Goal: Information Seeking & Learning: Check status

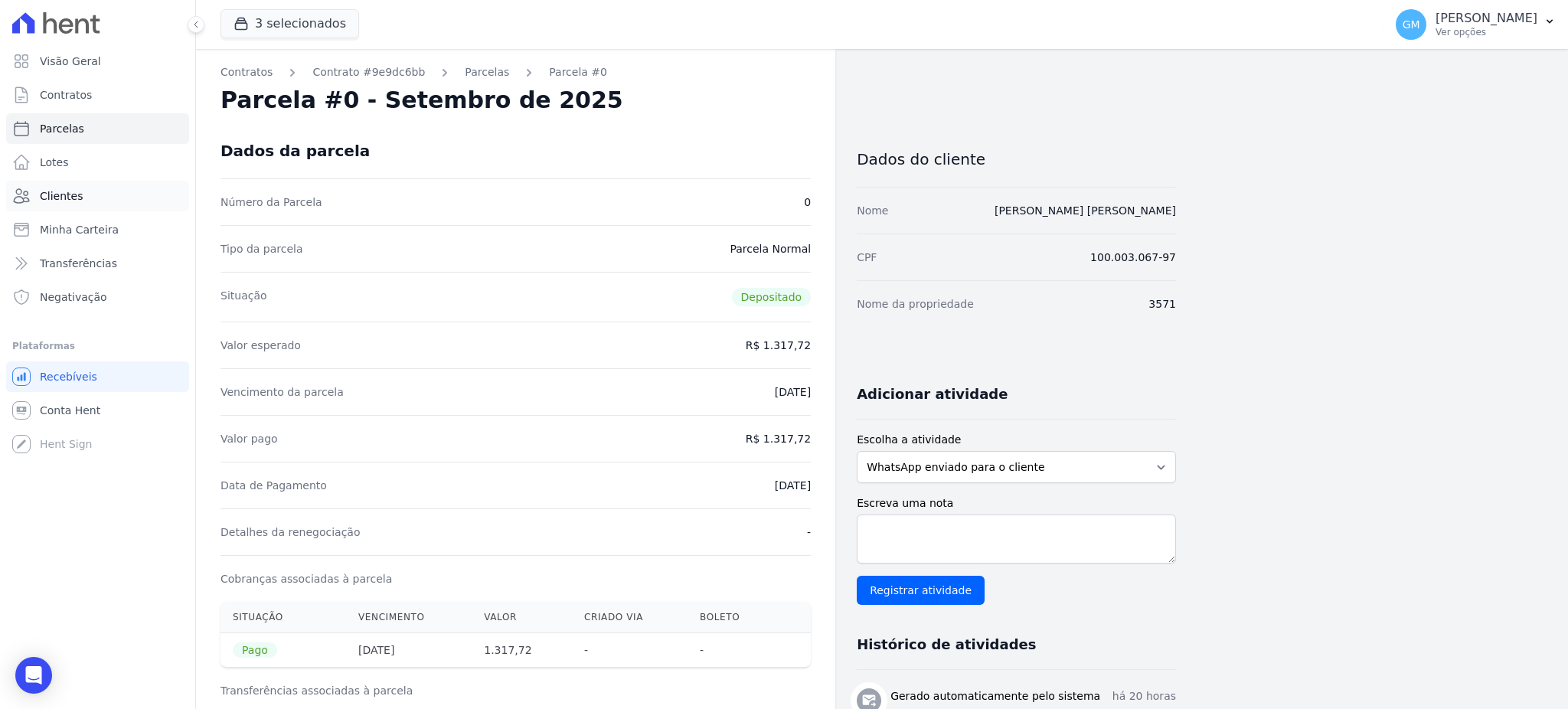
click at [53, 193] on span "Clientes" at bounding box center [60, 196] width 43 height 15
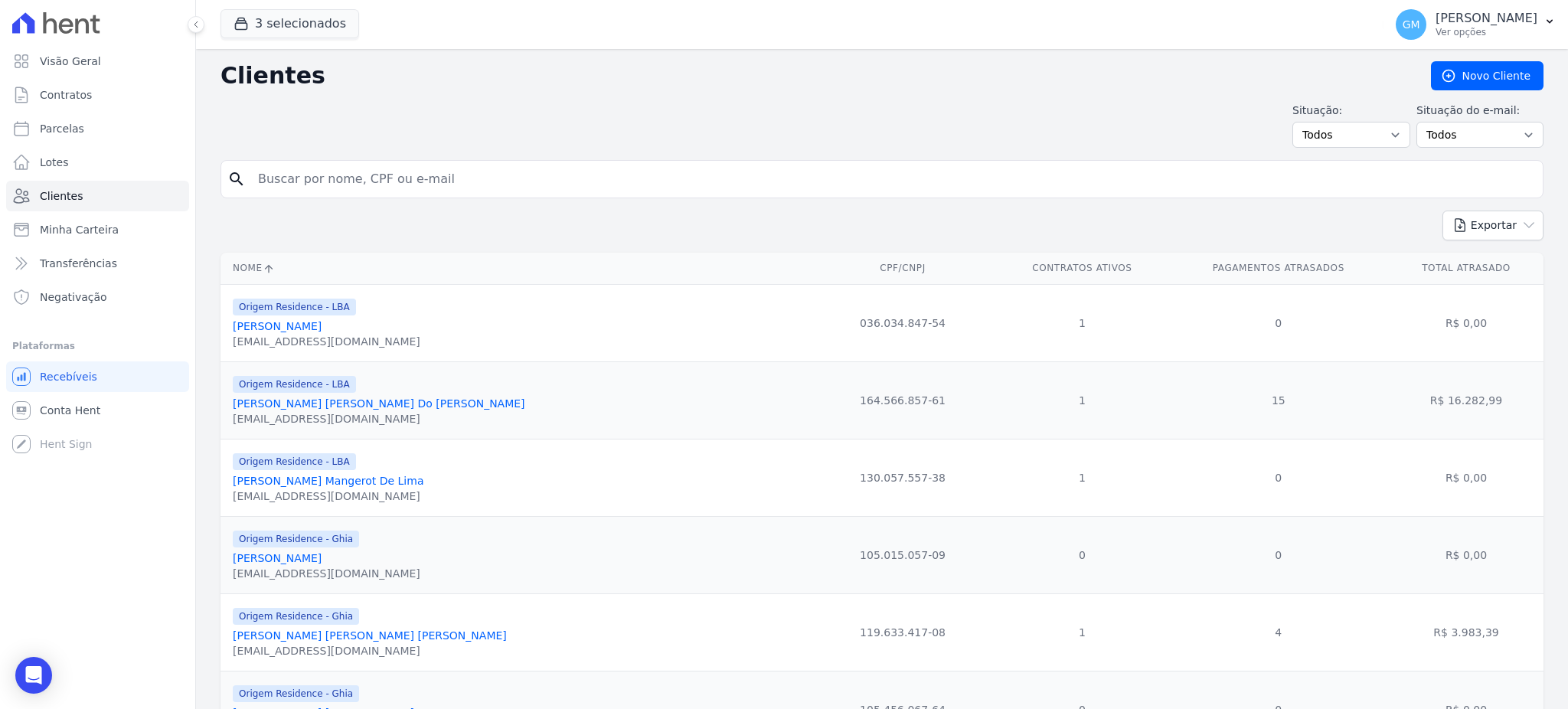
click at [326, 167] on input "search" at bounding box center [892, 179] width 1287 height 31
type input "Dayse [DATE][PERSON_NAME] [PERSON_NAME]"
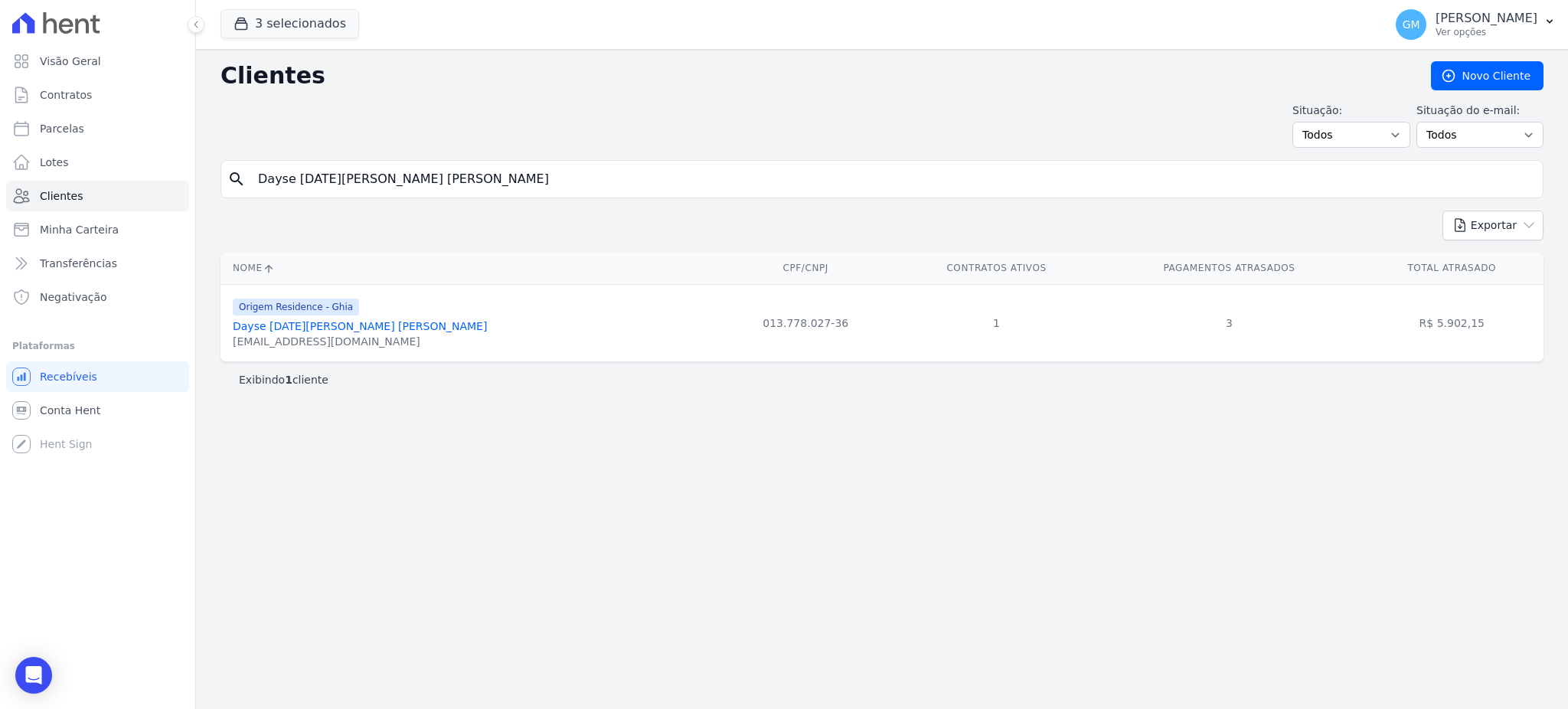
click at [361, 330] on link "Dayse [DATE][PERSON_NAME] [PERSON_NAME]" at bounding box center [360, 326] width 254 height 12
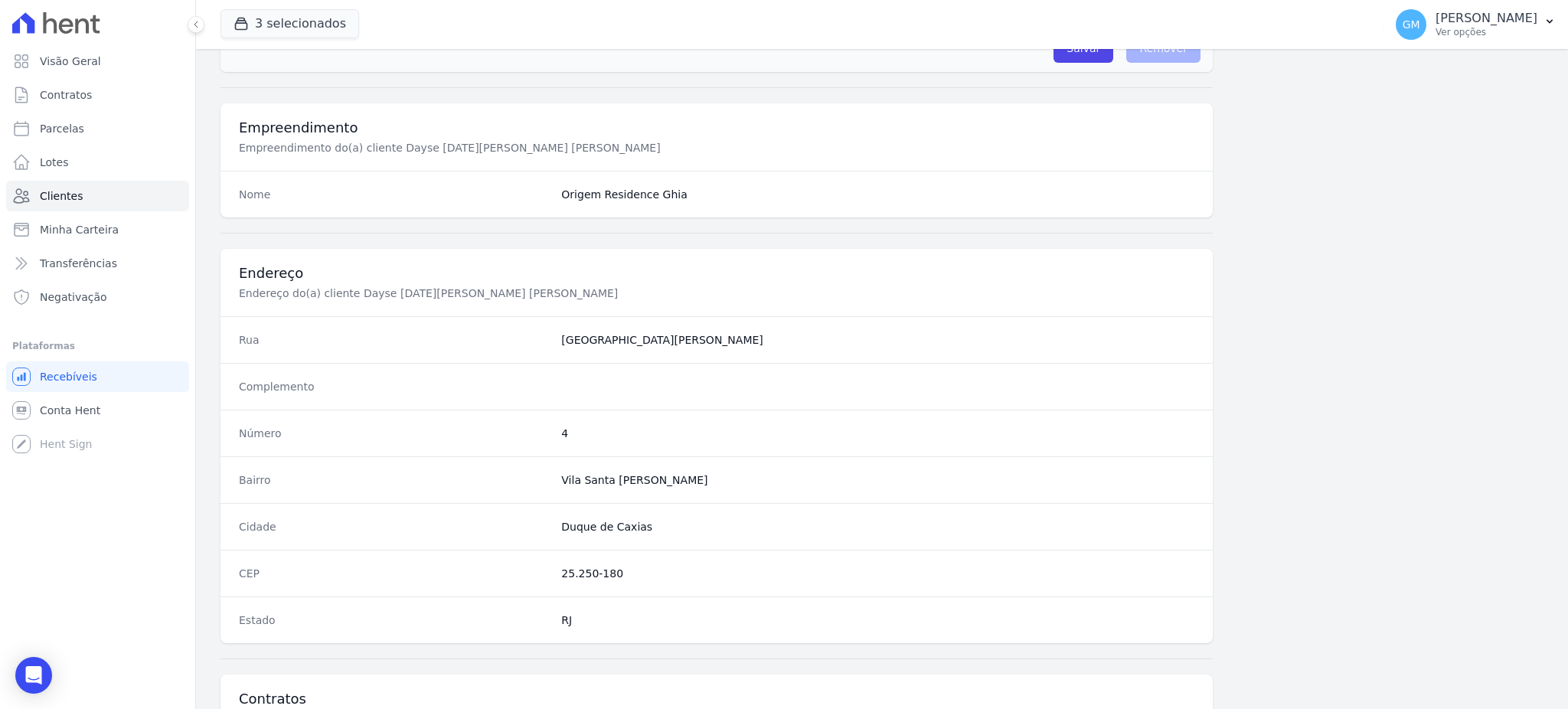
scroll to position [724, 0]
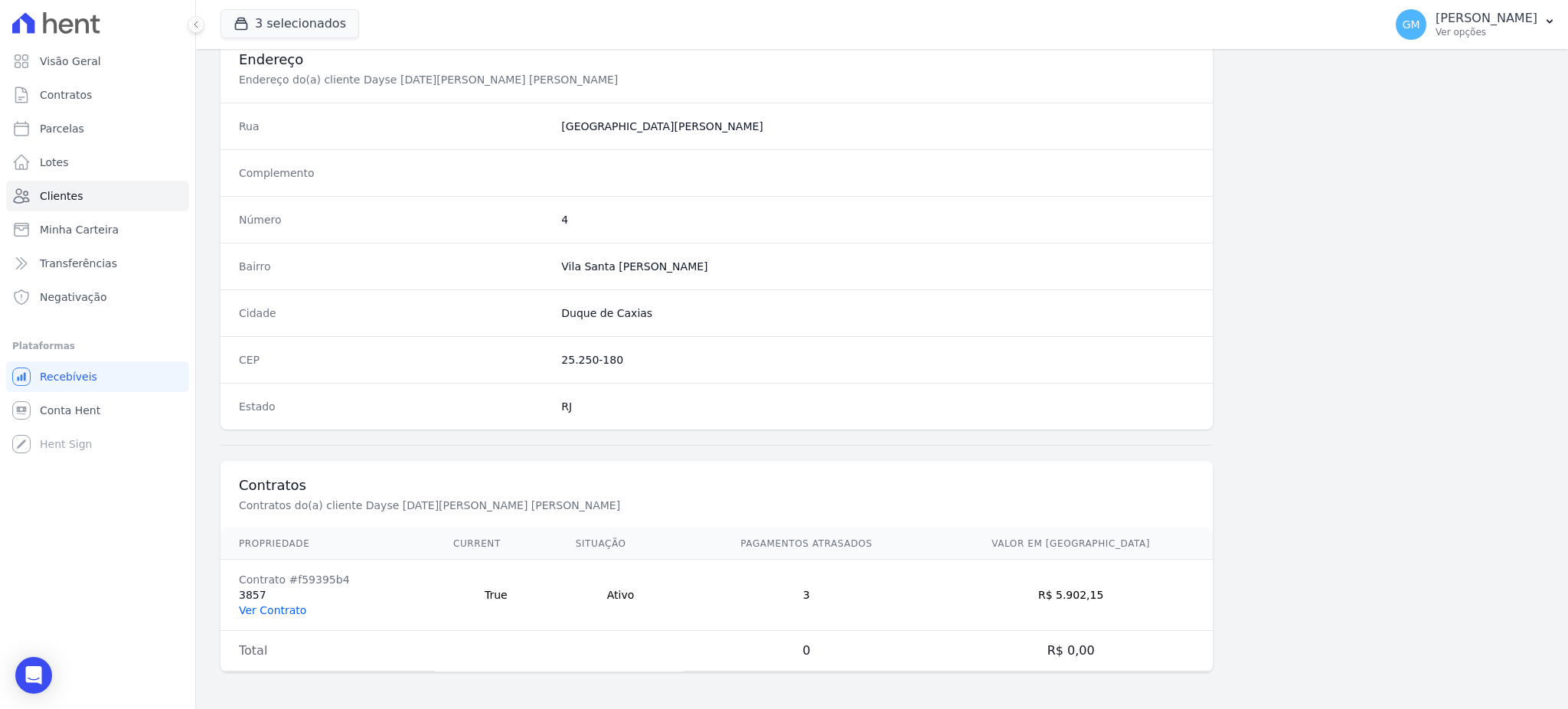
click at [284, 604] on link "Ver Contrato" at bounding box center [272, 610] width 67 height 12
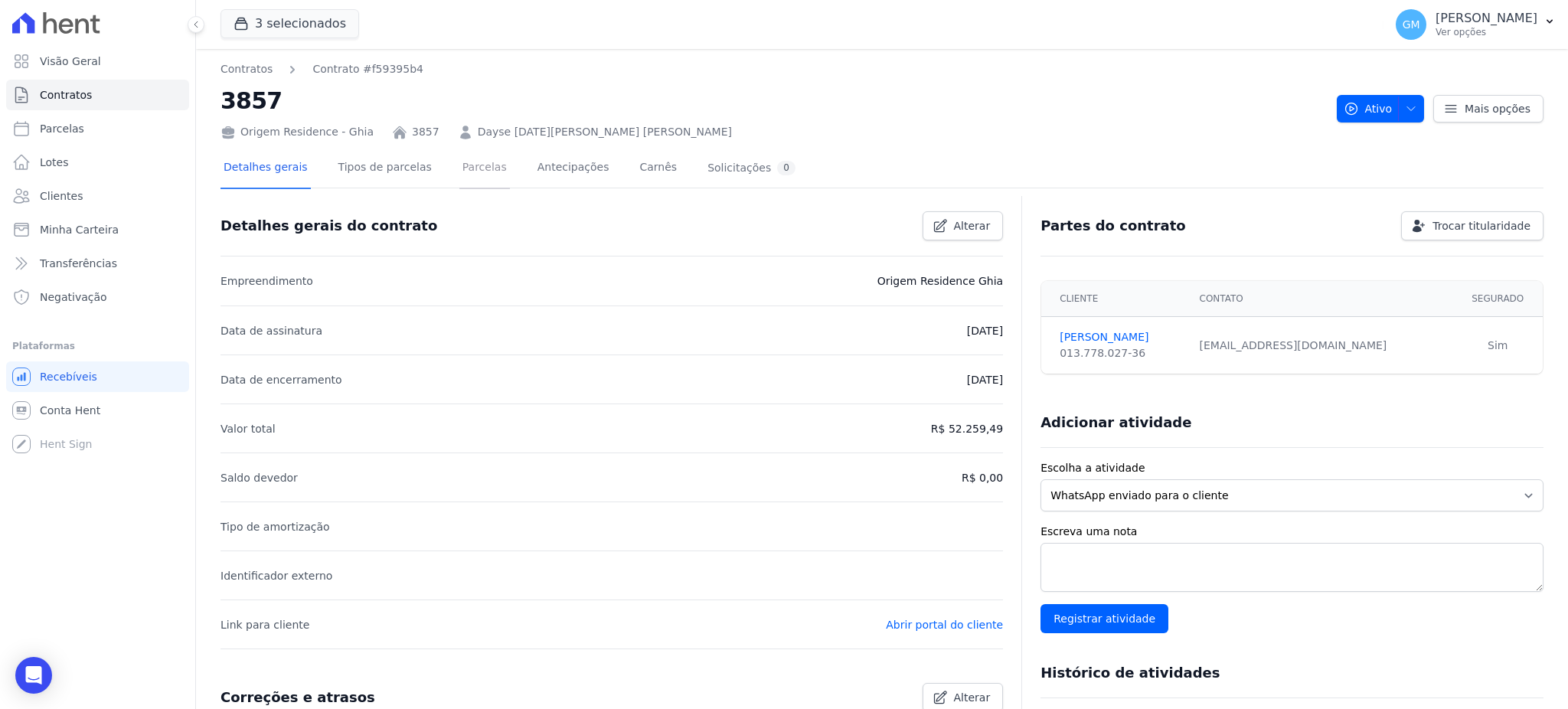
click at [465, 166] on link "Parcelas" at bounding box center [484, 169] width 50 height 40
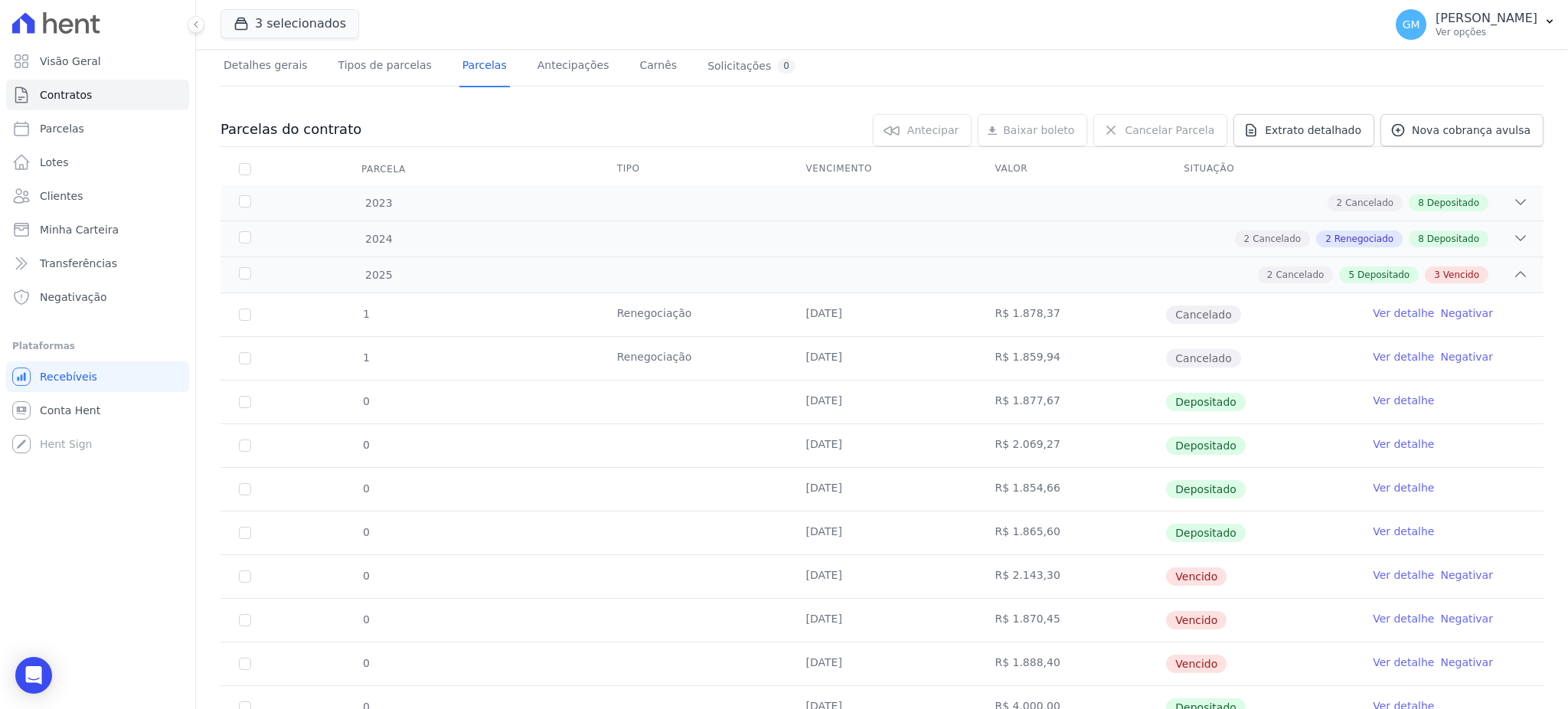
scroll to position [167, 0]
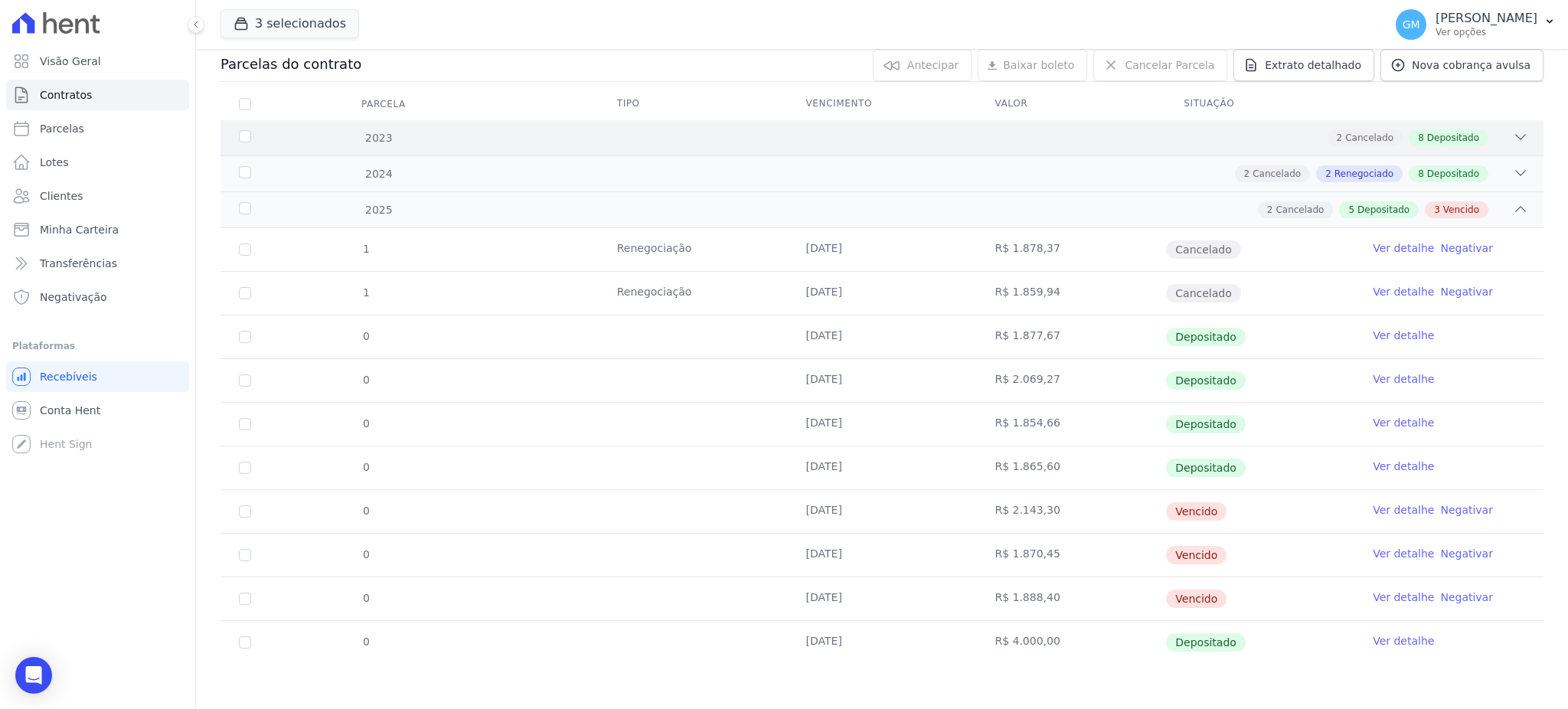
click at [1418, 138] on span "8" at bounding box center [1421, 138] width 6 height 14
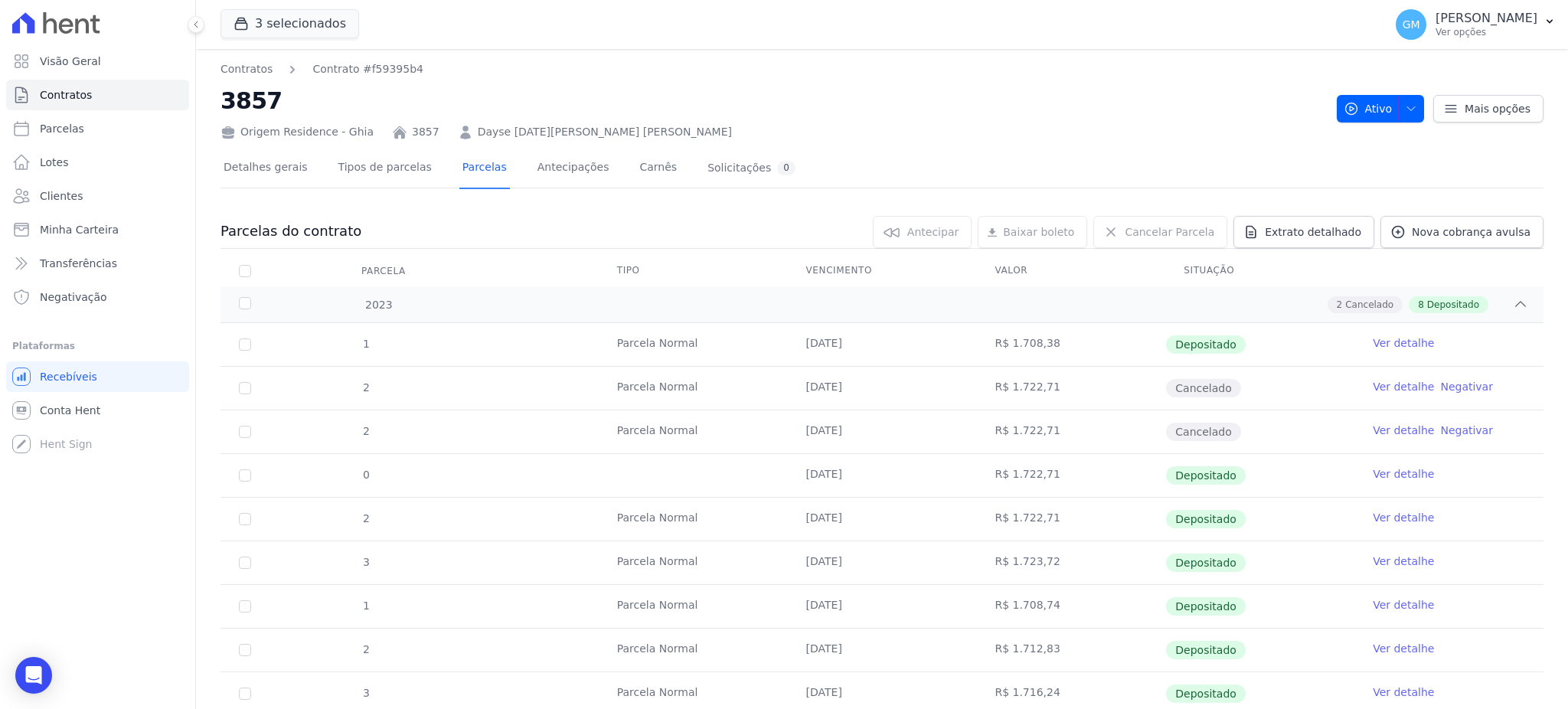
scroll to position [306, 0]
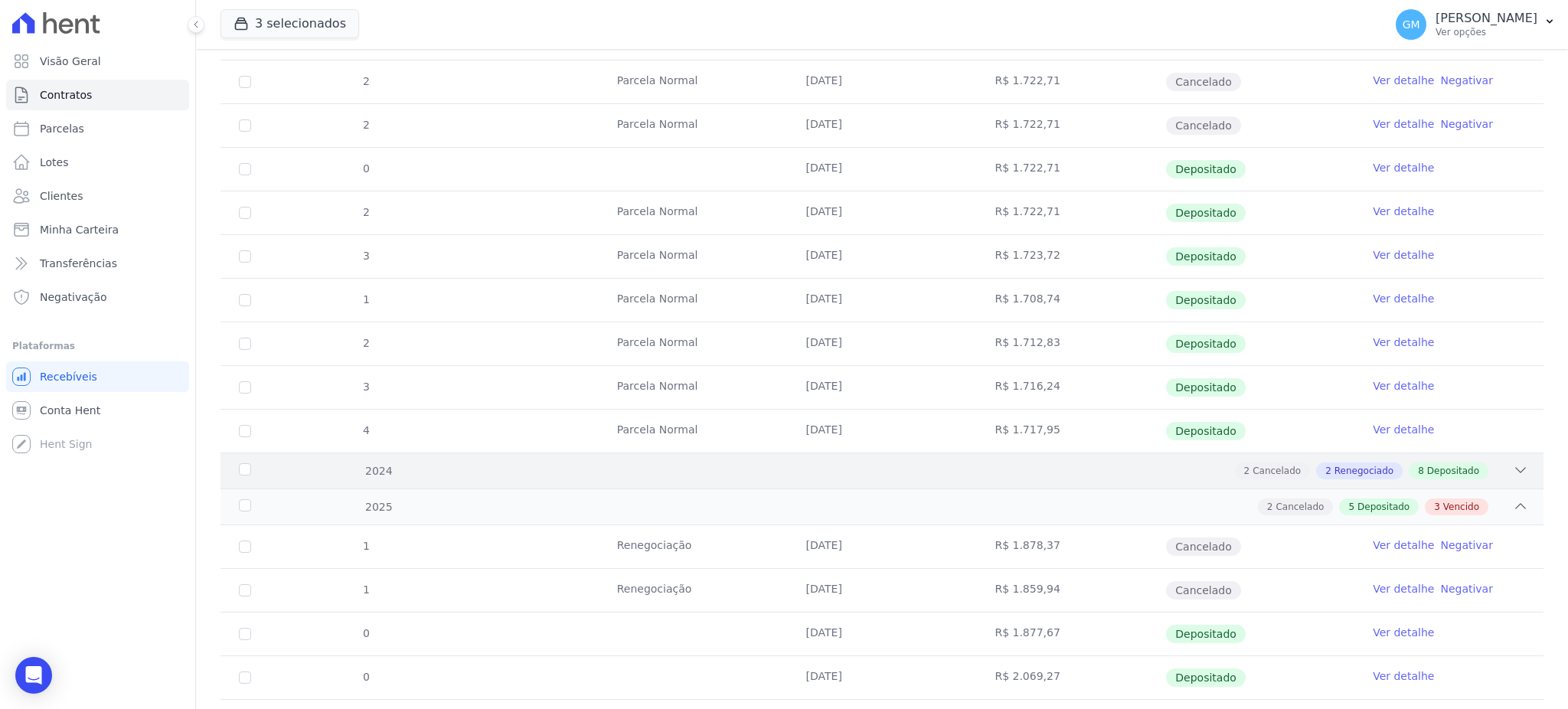
click at [1427, 467] on span "Depositado" at bounding box center [1453, 471] width 52 height 14
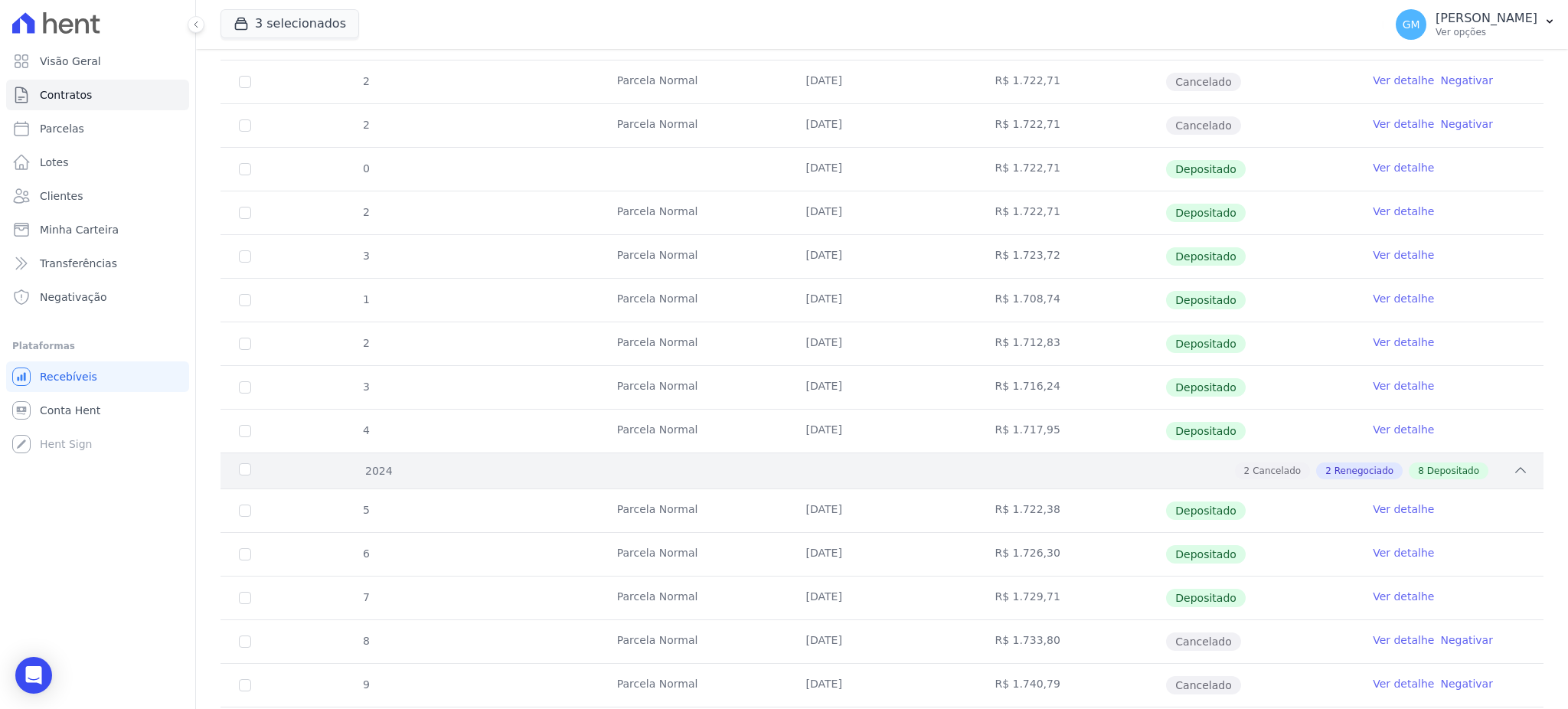
scroll to position [612, 0]
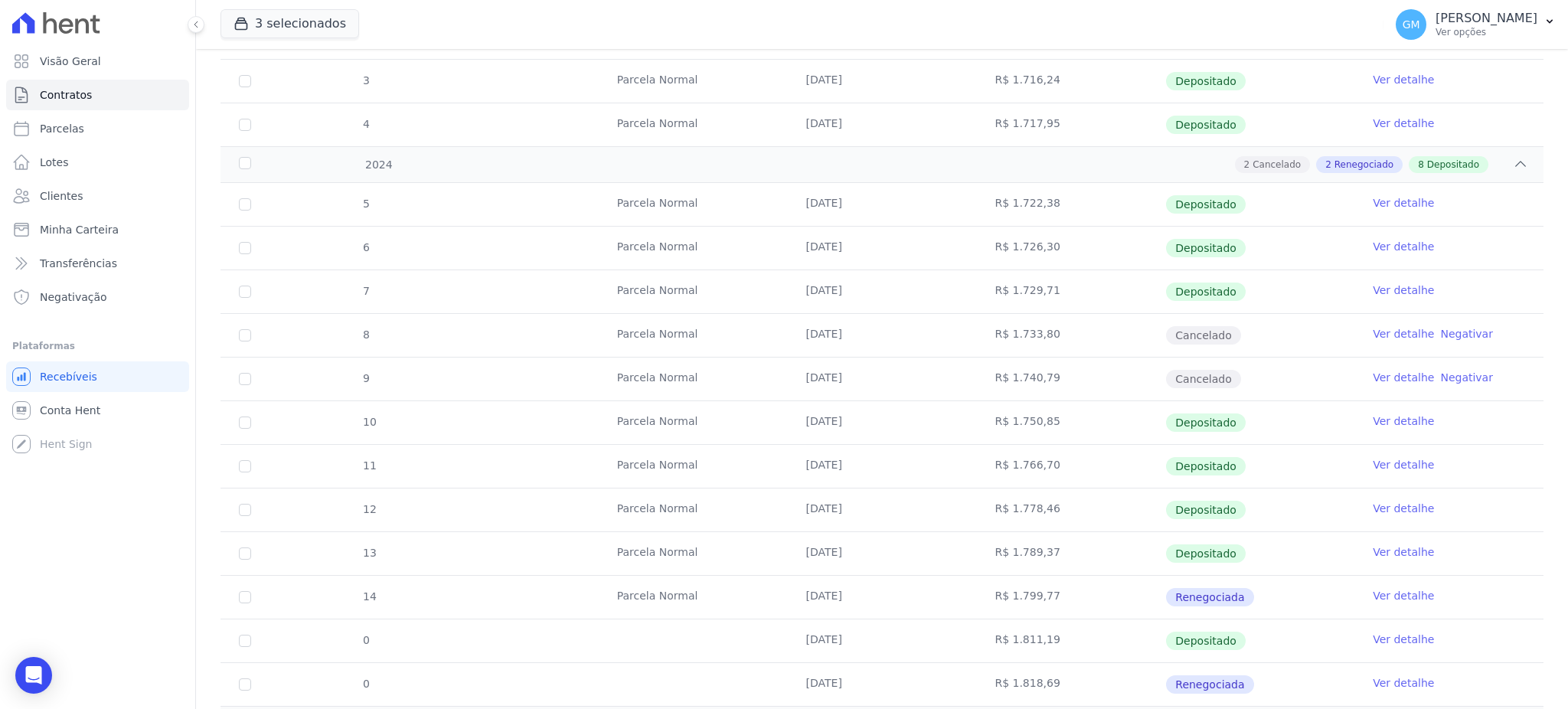
drag, startPoint x: 780, startPoint y: 423, endPoint x: 1054, endPoint y: 427, distance: 274.0
click at [1054, 427] on tr "10 [GEOGRAPHIC_DATA] [DATE] R$ 1.750,85 Depositado Ver detalhe" at bounding box center [881, 422] width 1323 height 43
click at [1047, 484] on td "R$ 1.766,70" at bounding box center [1070, 465] width 189 height 43
drag, startPoint x: 797, startPoint y: 422, endPoint x: 1268, endPoint y: 421, distance: 471.0
click at [1268, 421] on tr "10 [GEOGRAPHIC_DATA] [DATE] R$ 1.750,85 Depositado Ver detalhe" at bounding box center [881, 422] width 1323 height 43
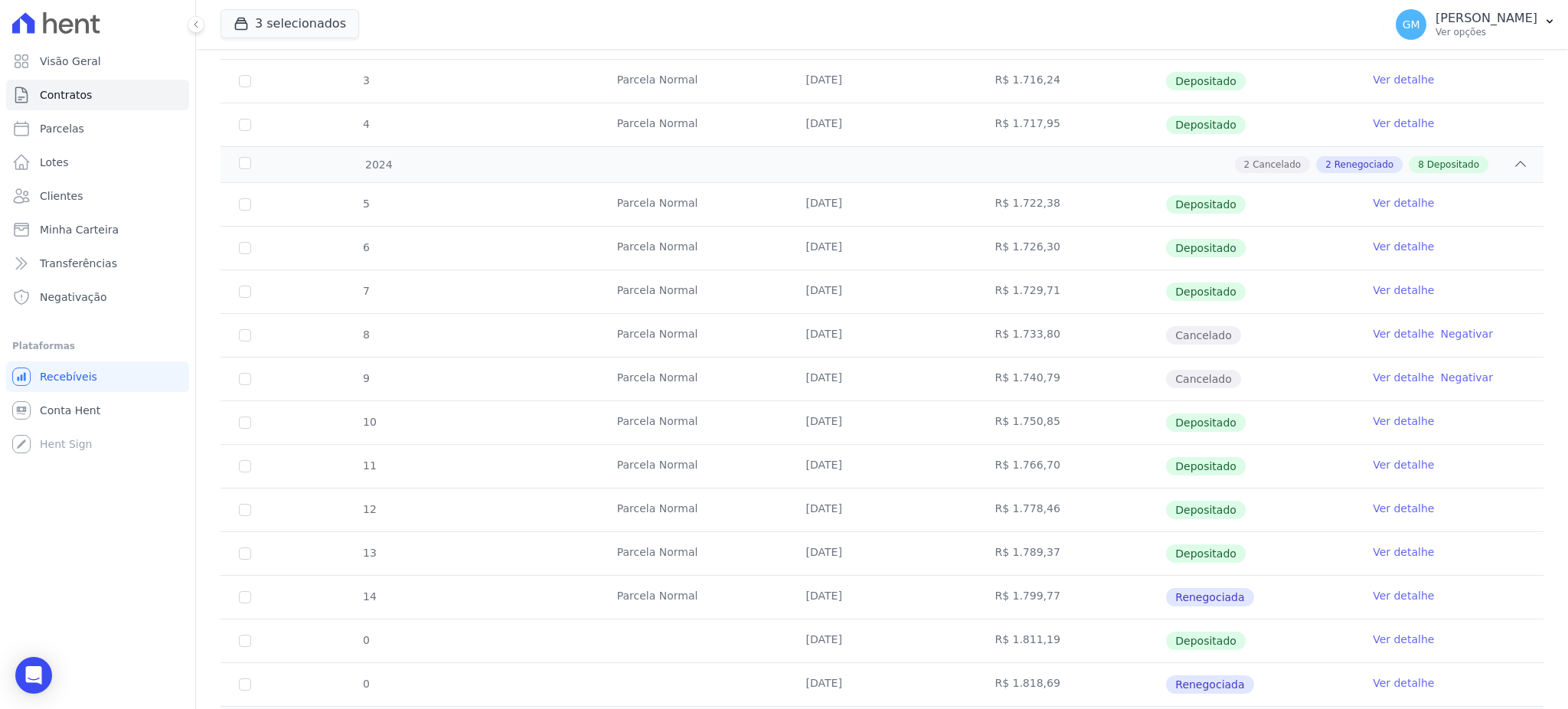
click at [1025, 462] on td "R$ 1.766,70" at bounding box center [1070, 465] width 189 height 43
drag, startPoint x: 1046, startPoint y: 421, endPoint x: 616, endPoint y: 438, distance: 430.3
click at [616, 438] on tr "10 [GEOGRAPHIC_DATA] [DATE] R$ 1.750,85 Depositado Ver detalhe" at bounding box center [881, 422] width 1323 height 43
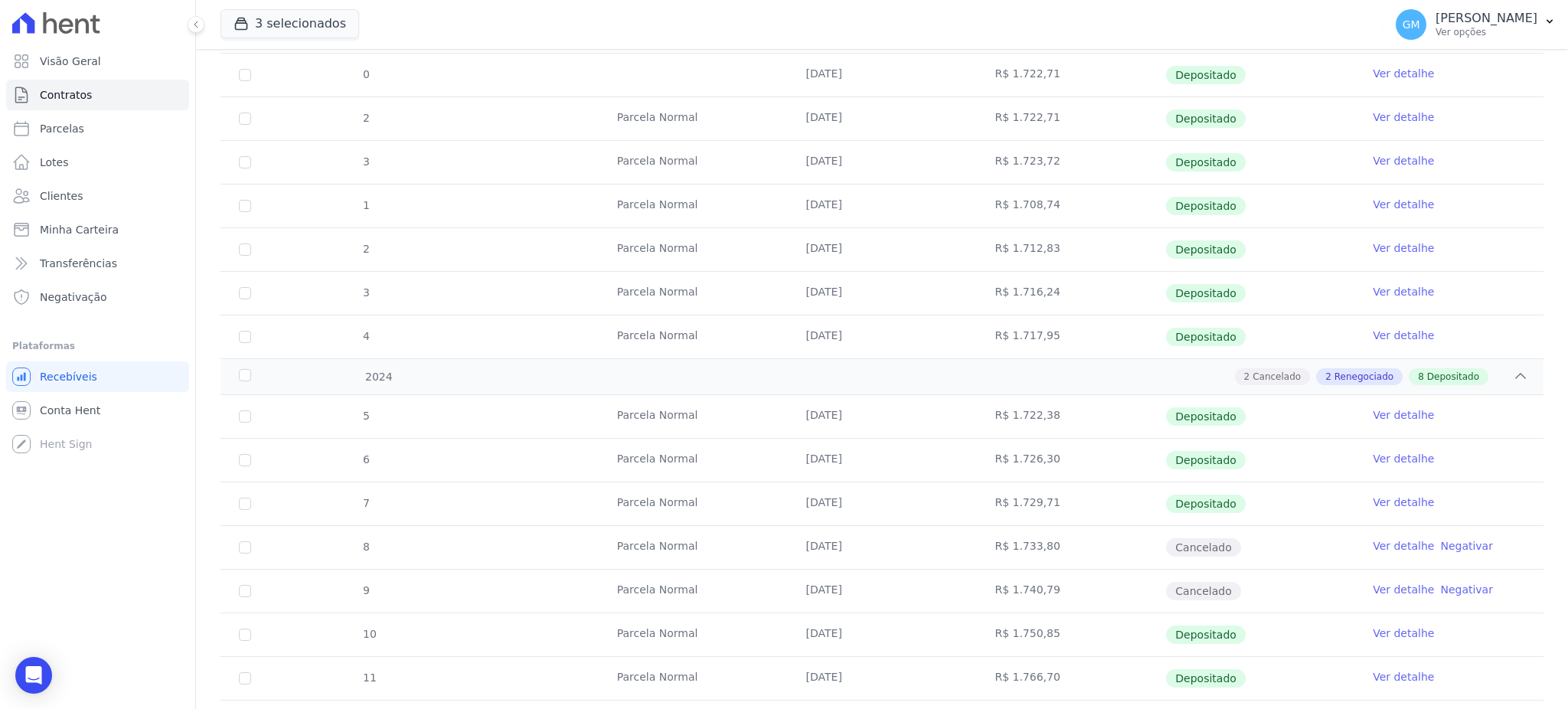
scroll to position [510, 0]
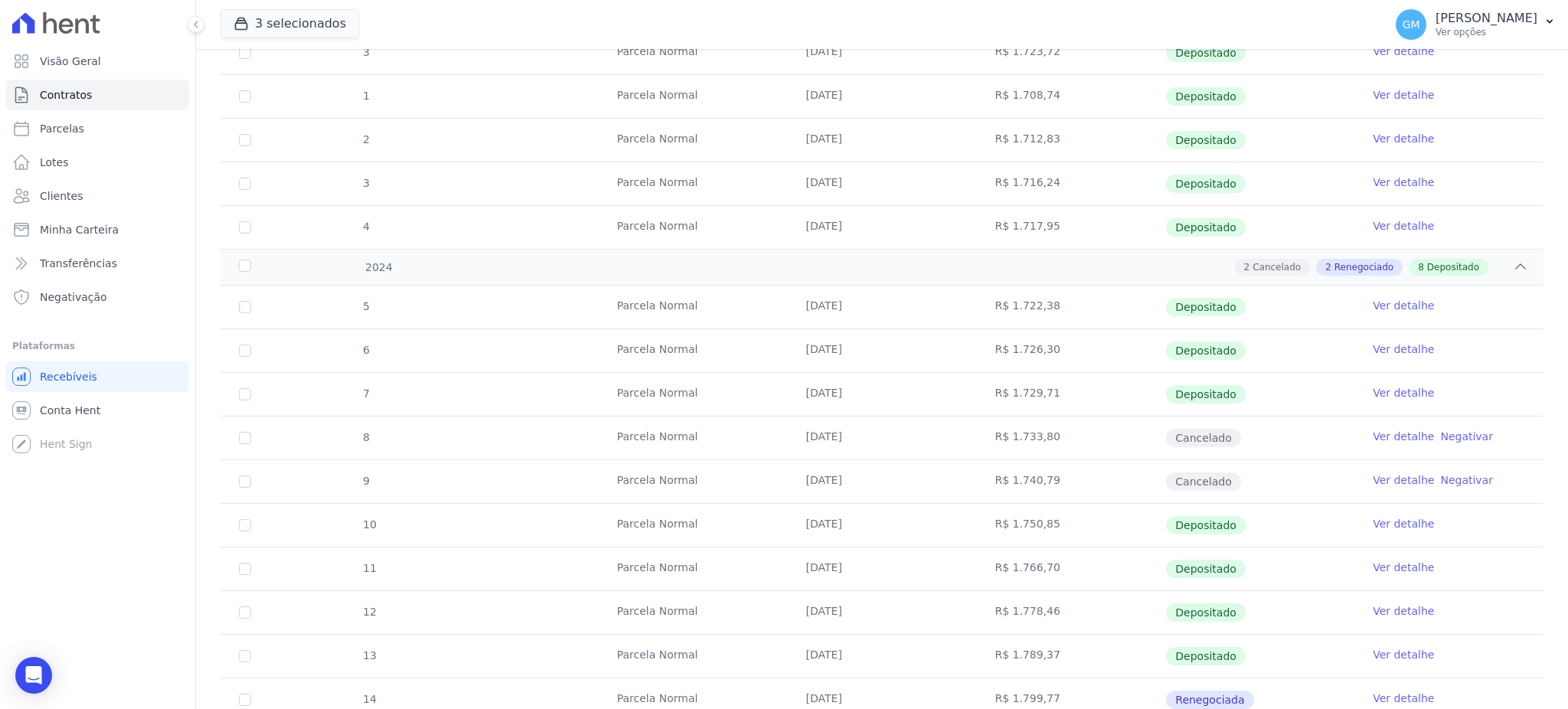
click at [833, 532] on td "[DATE]" at bounding box center [882, 524] width 189 height 43
drag, startPoint x: 847, startPoint y: 531, endPoint x: 826, endPoint y: 537, distance: 21.8
click at [806, 537] on td "[DATE]" at bounding box center [882, 524] width 189 height 43
drag, startPoint x: 1100, startPoint y: 523, endPoint x: 935, endPoint y: 514, distance: 165.2
click at [935, 514] on tr "10 [GEOGRAPHIC_DATA] [DATE] R$ 1.750,85 Depositado Ver detalhe" at bounding box center [881, 524] width 1323 height 43
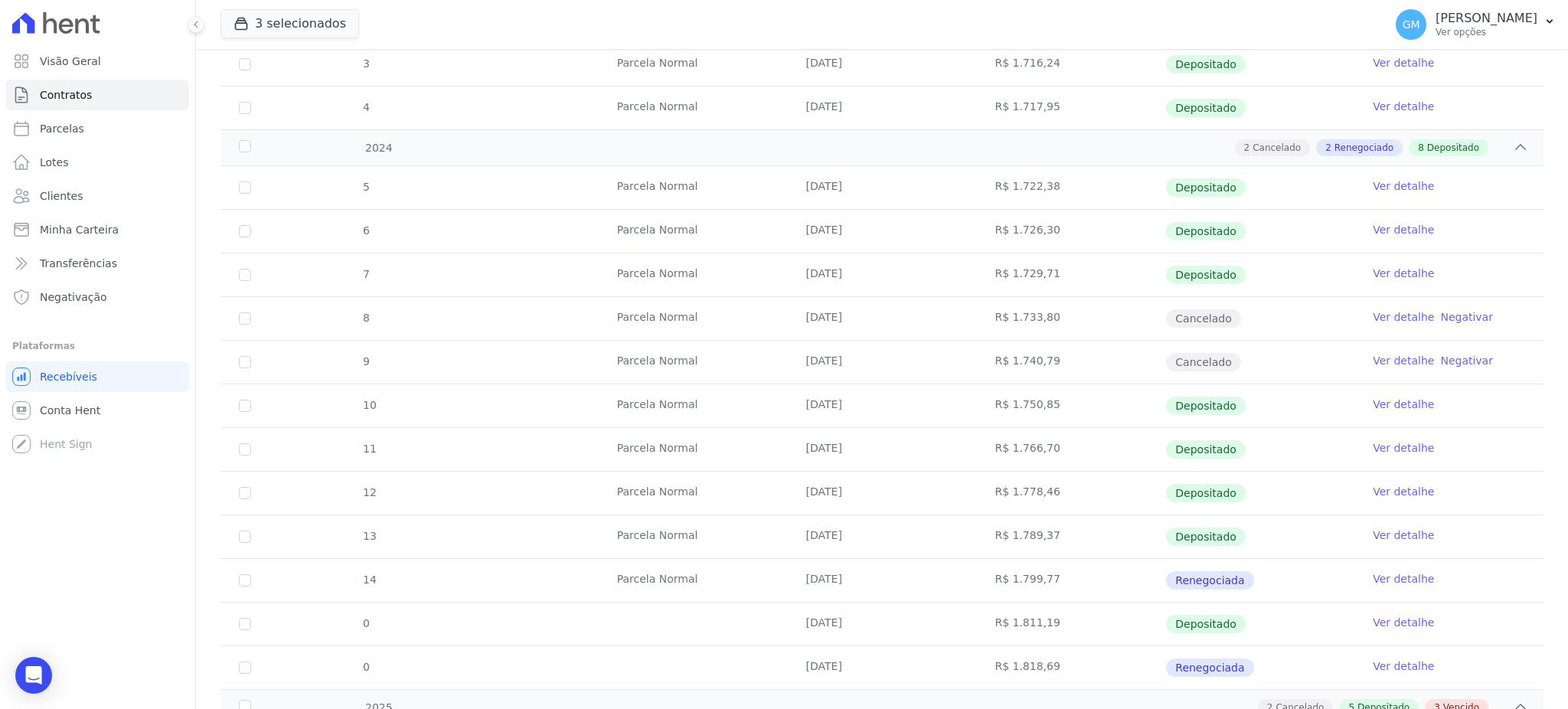
scroll to position [612, 0]
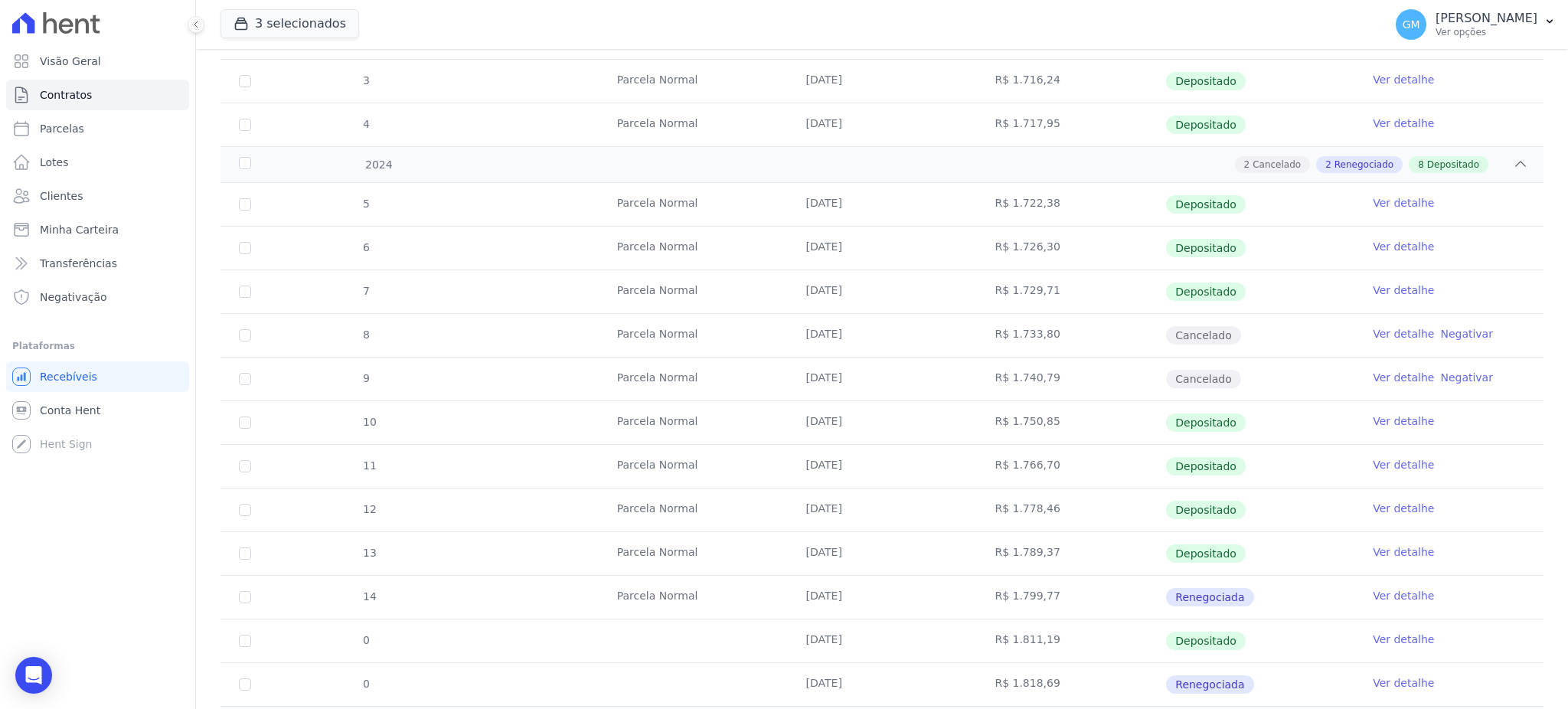
click at [1381, 375] on link "Ver detalhe" at bounding box center [1403, 377] width 61 height 15
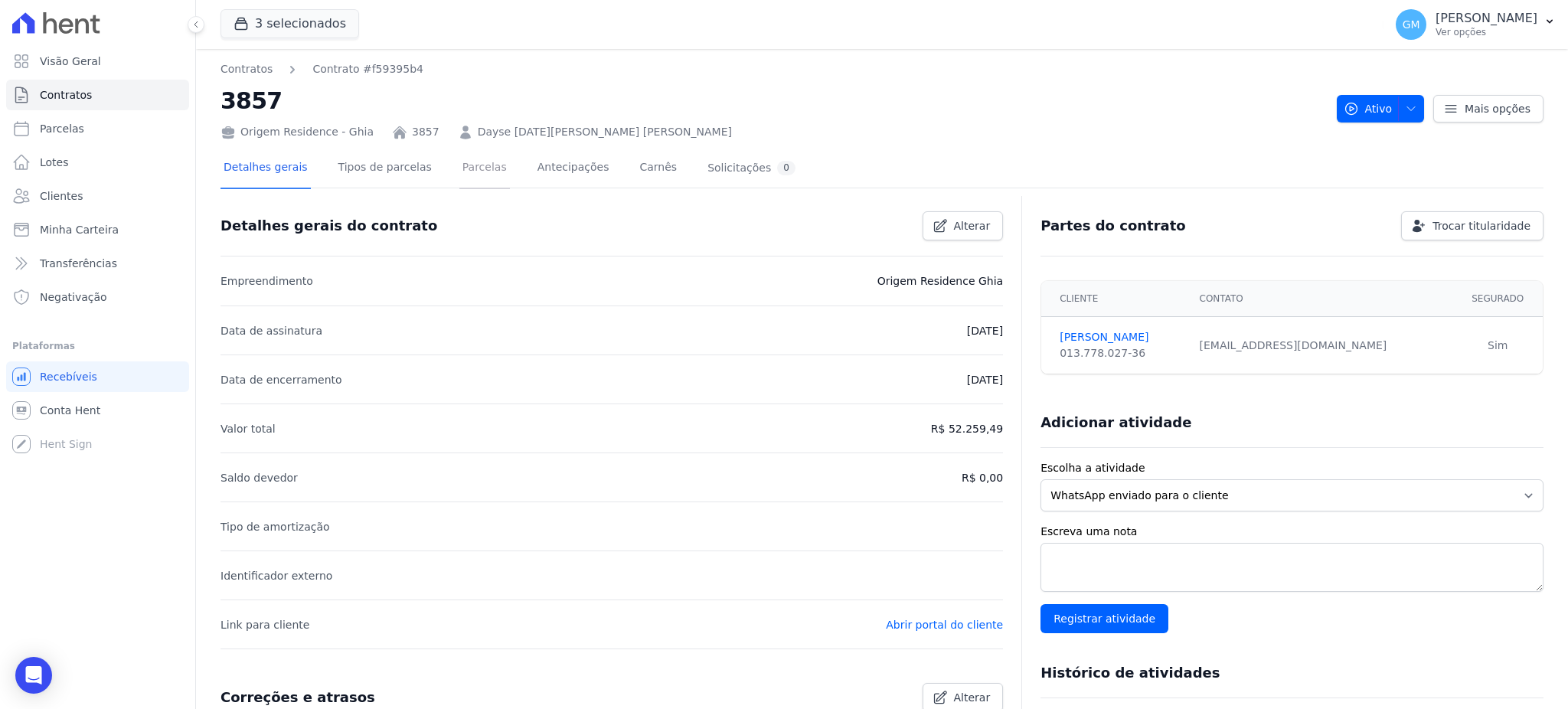
click at [459, 178] on link "Parcelas" at bounding box center [484, 169] width 50 height 40
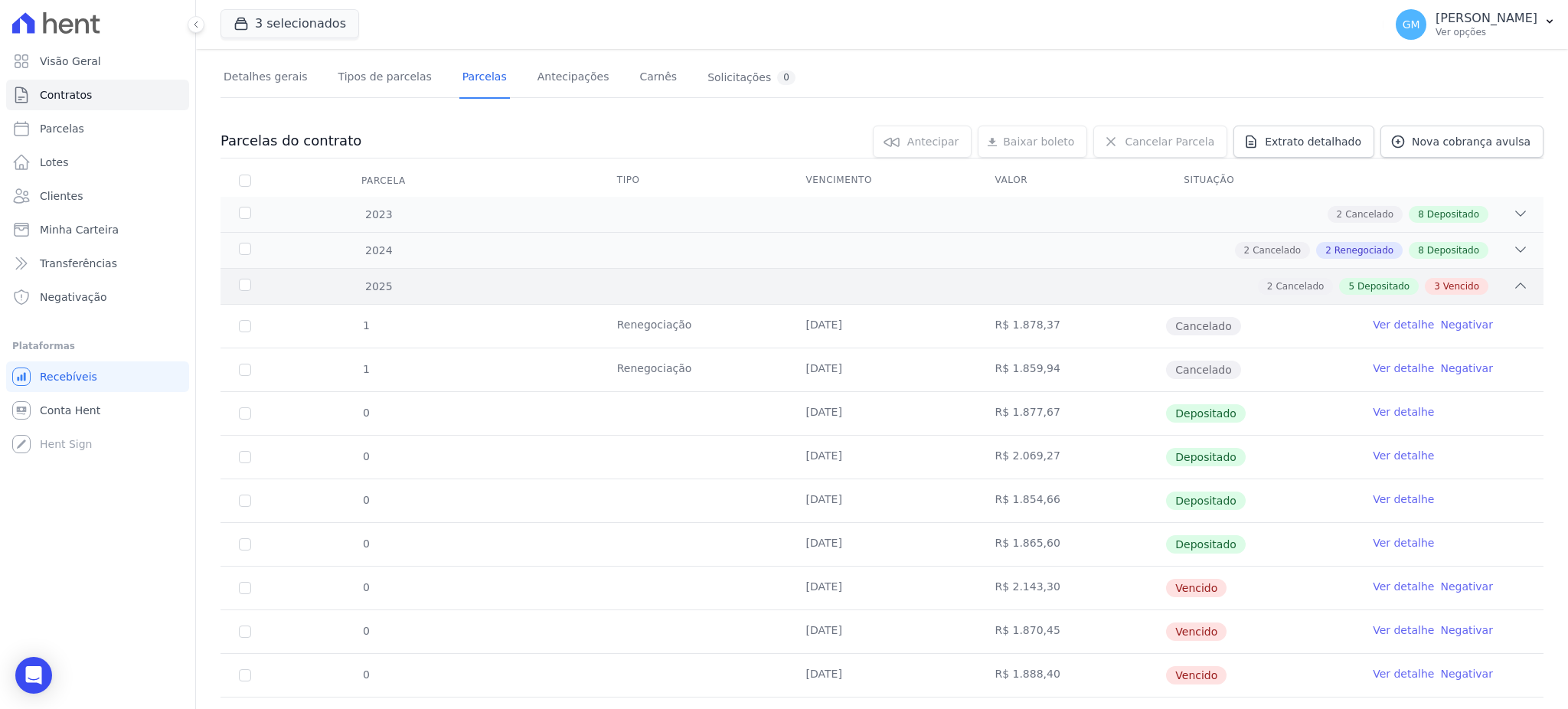
scroll to position [167, 0]
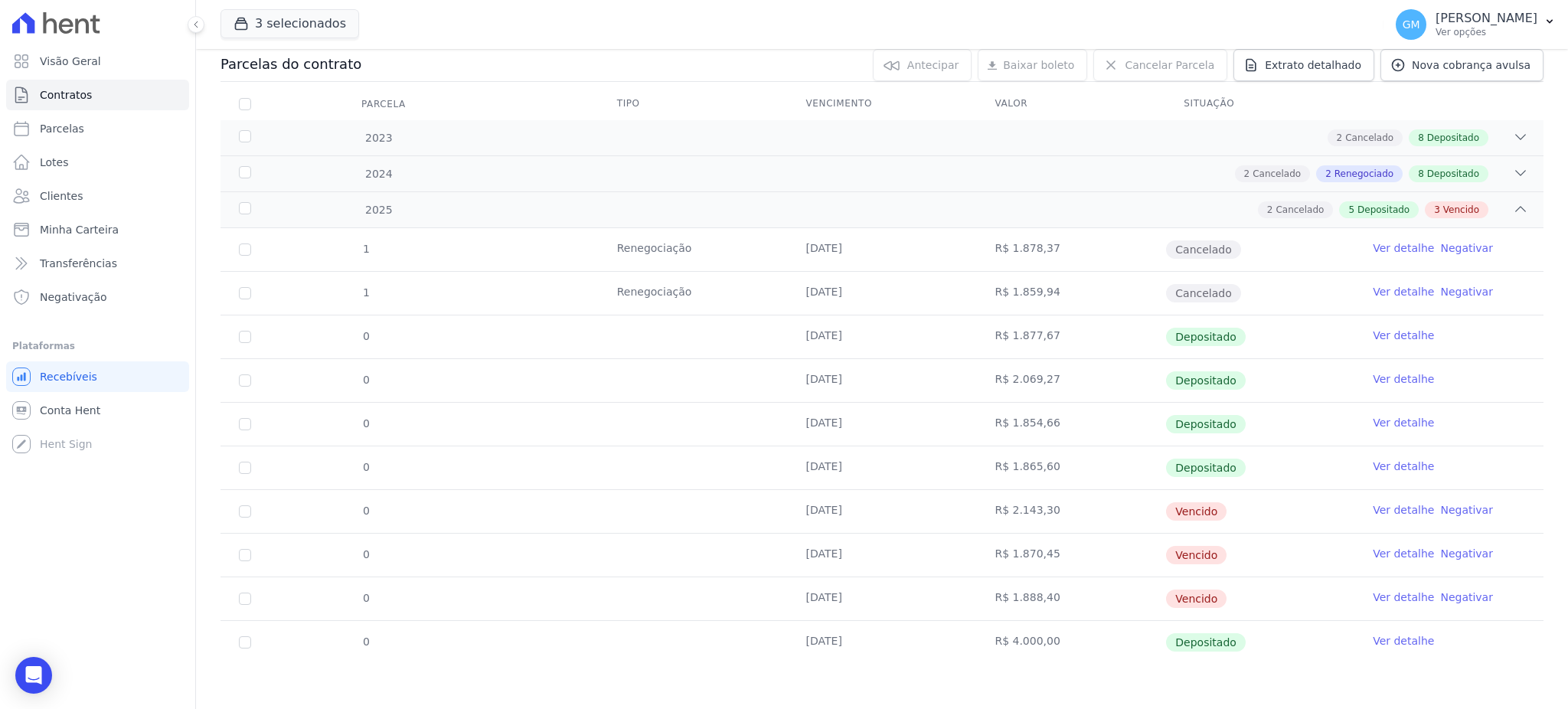
drag, startPoint x: 789, startPoint y: 285, endPoint x: 876, endPoint y: 285, distance: 87.0
click at [876, 285] on td "[DATE]" at bounding box center [882, 292] width 189 height 43
click at [1427, 173] on span "Depositado" at bounding box center [1453, 174] width 52 height 14
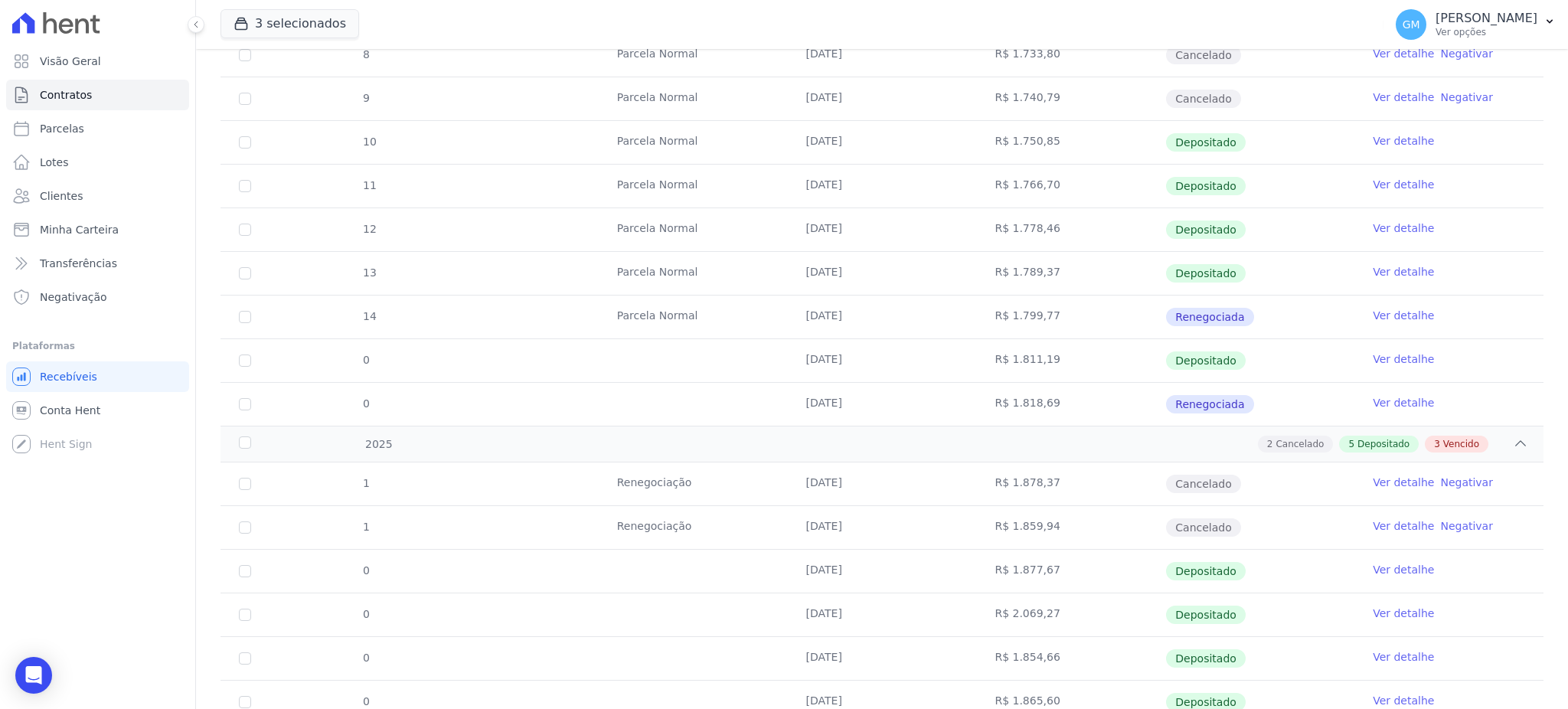
scroll to position [471, 0]
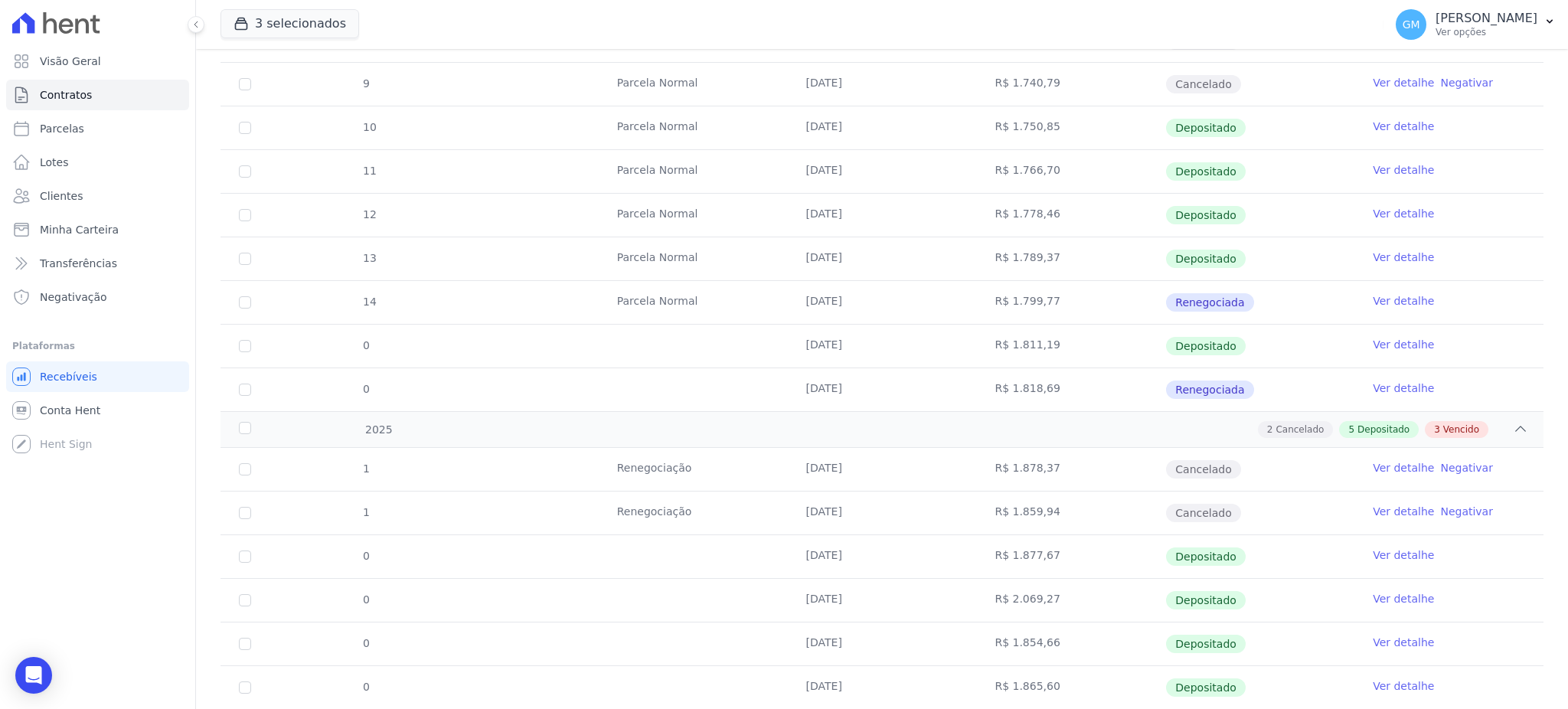
drag, startPoint x: 789, startPoint y: 377, endPoint x: 1331, endPoint y: 390, distance: 542.2
click at [1331, 390] on tr "0 [DATE] R$ 1.818,69 Renegociada Ver detalhe" at bounding box center [881, 389] width 1323 height 43
click at [1374, 380] on link "Ver detalhe" at bounding box center [1403, 388] width 61 height 15
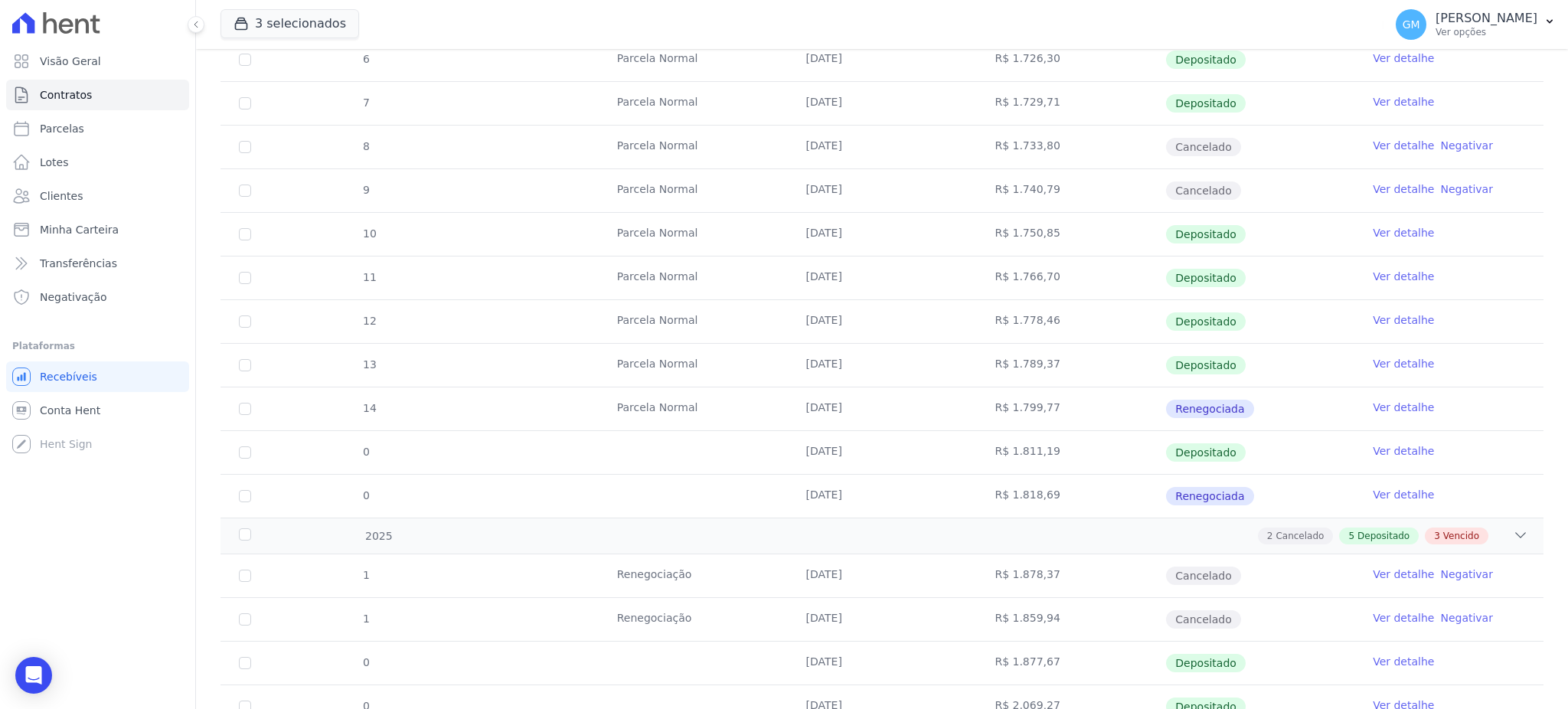
scroll to position [510, 0]
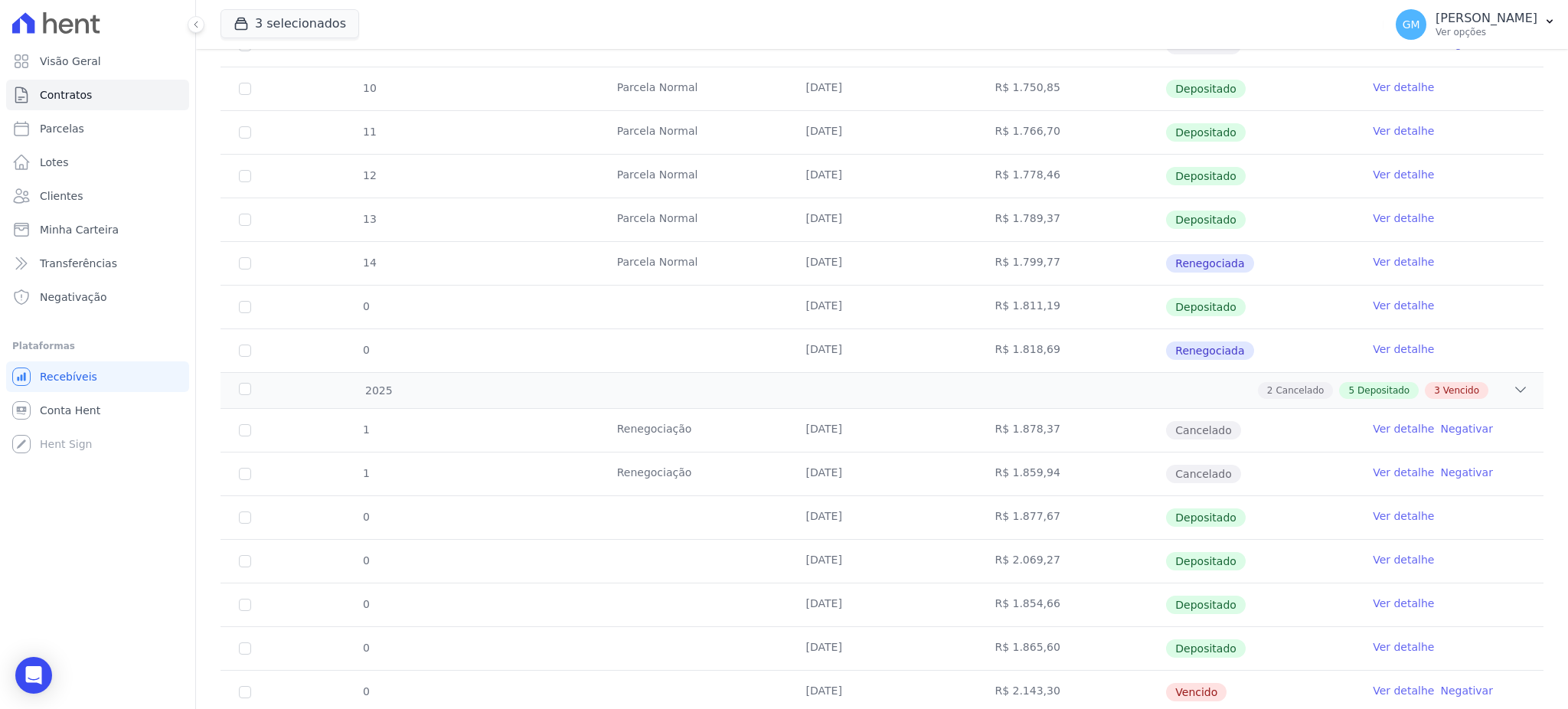
click at [1354, 306] on td "Ver detalhe" at bounding box center [1448, 306] width 189 height 43
click at [1382, 299] on link "Ver detalhe" at bounding box center [1403, 305] width 61 height 15
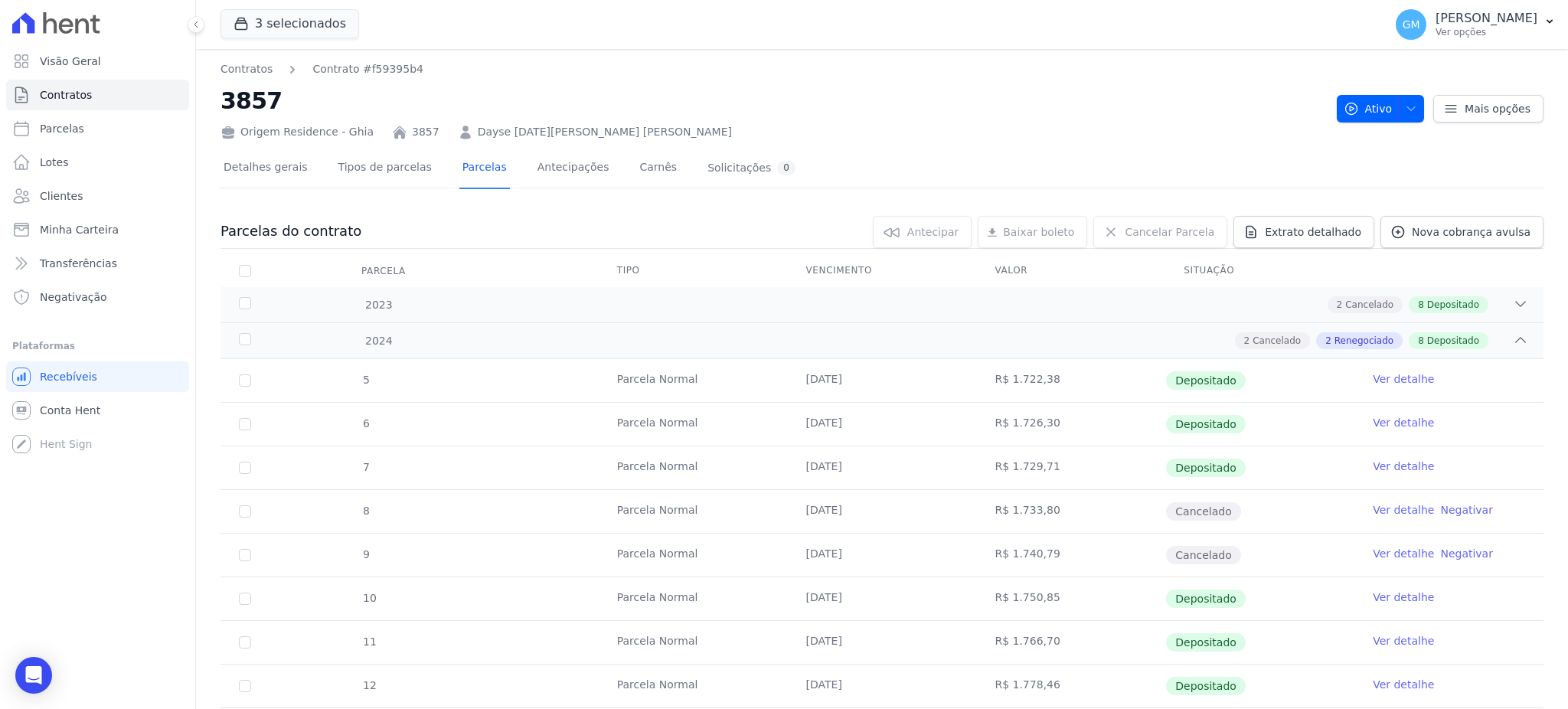
scroll to position [102, 0]
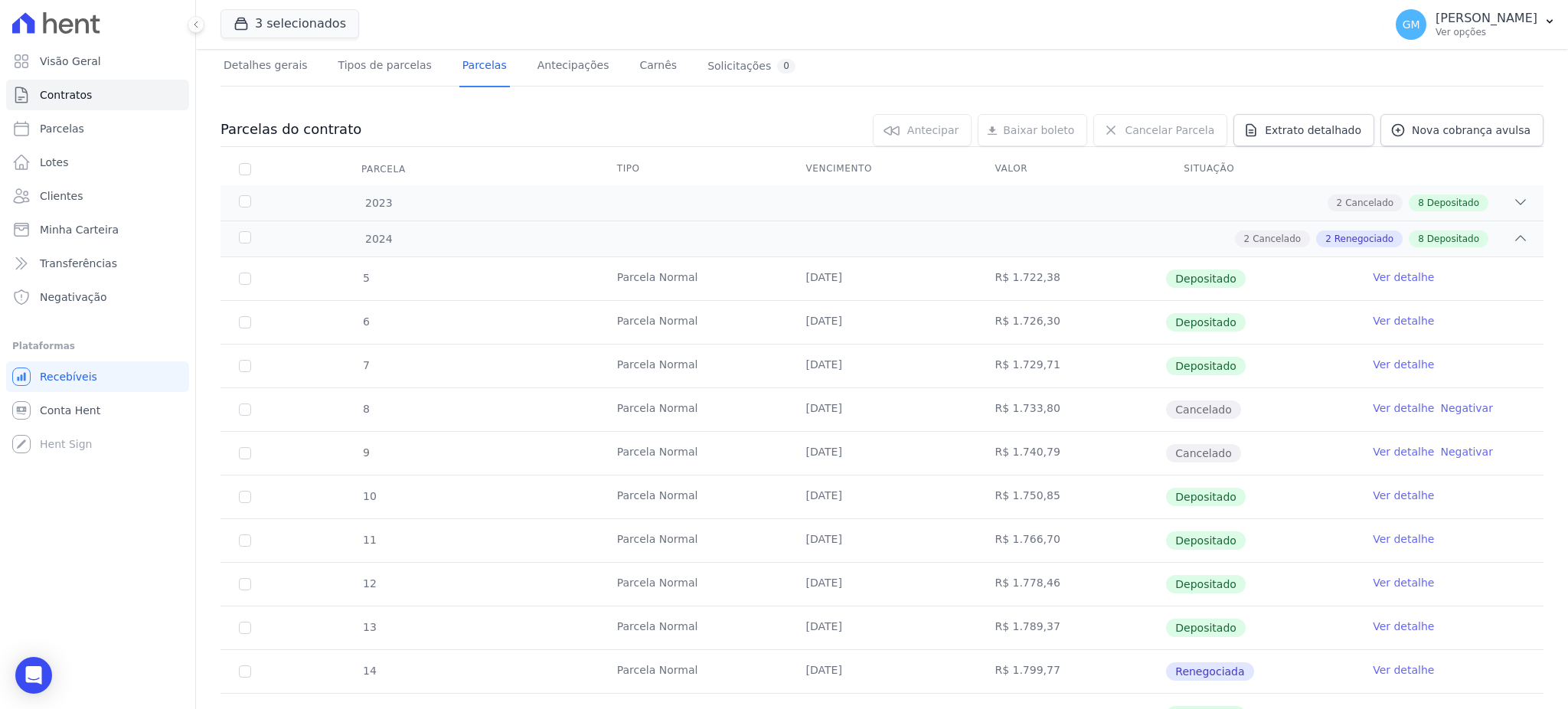
drag, startPoint x: 773, startPoint y: 547, endPoint x: 898, endPoint y: 537, distance: 125.4
click at [898, 537] on tr "11 [GEOGRAPHIC_DATA] [DATE] R$ 1.766,70 Depositado Ver detalhe" at bounding box center [881, 540] width 1323 height 43
click at [1375, 537] on link "Ver detalhe" at bounding box center [1403, 539] width 61 height 15
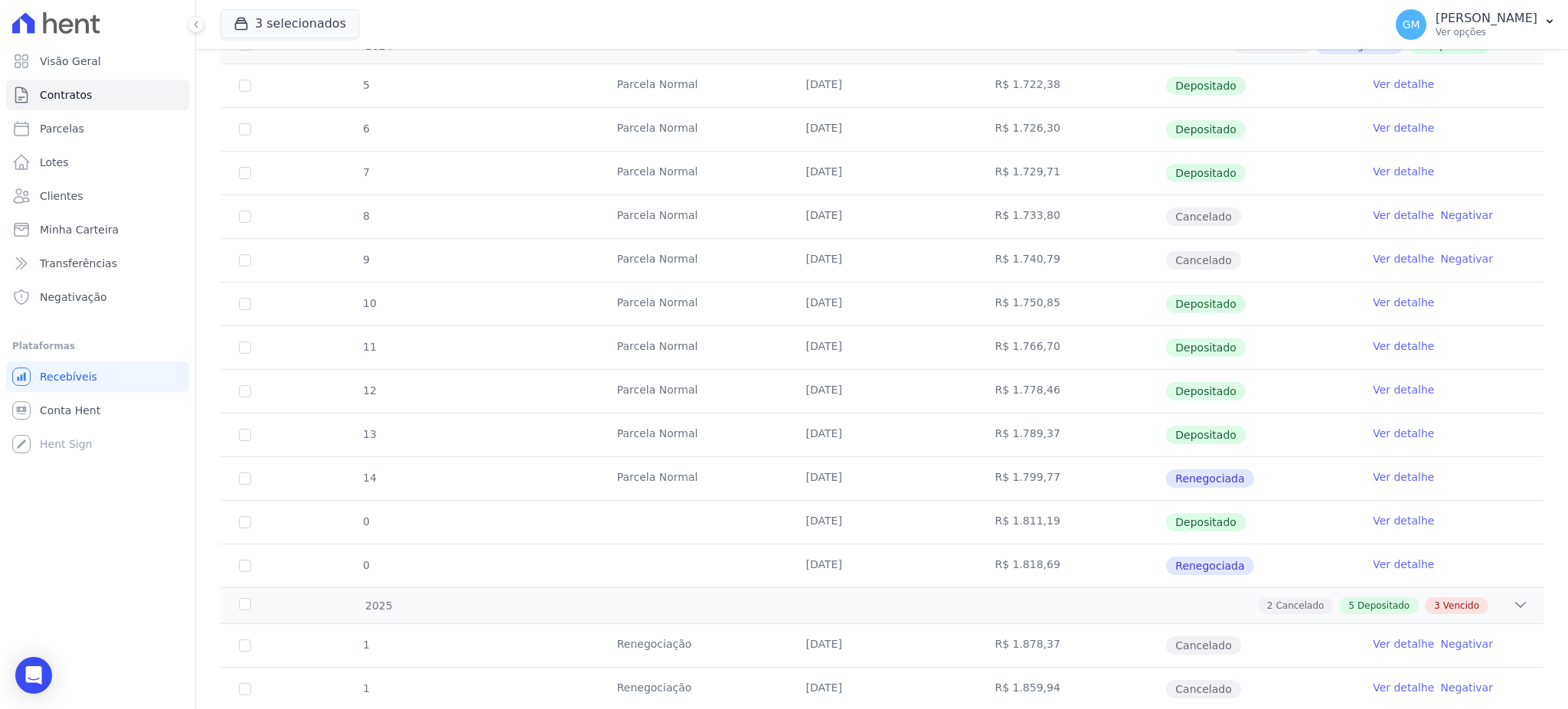
scroll to position [510, 0]
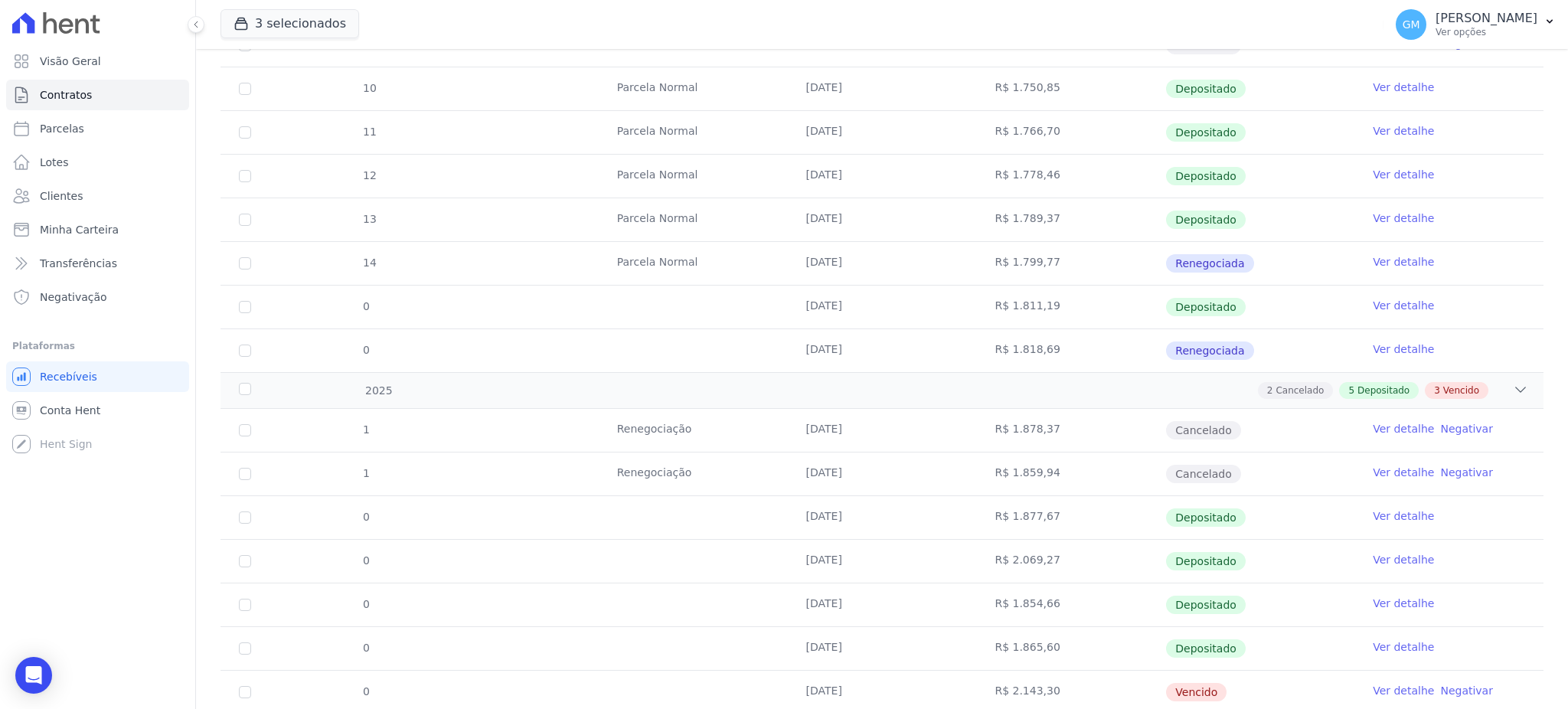
click at [1372, 128] on link "Ver detalhe" at bounding box center [1403, 131] width 61 height 15
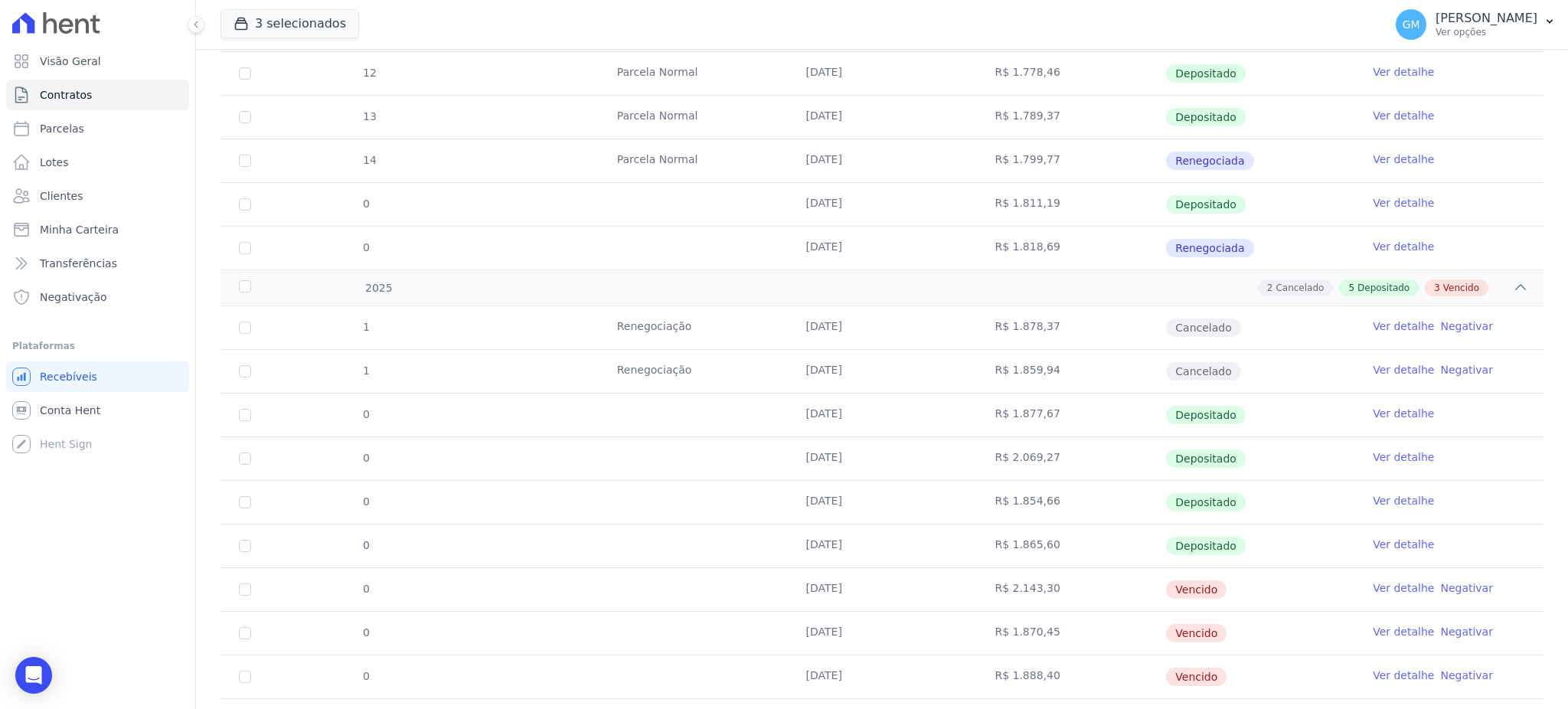
scroll to position [691, 0]
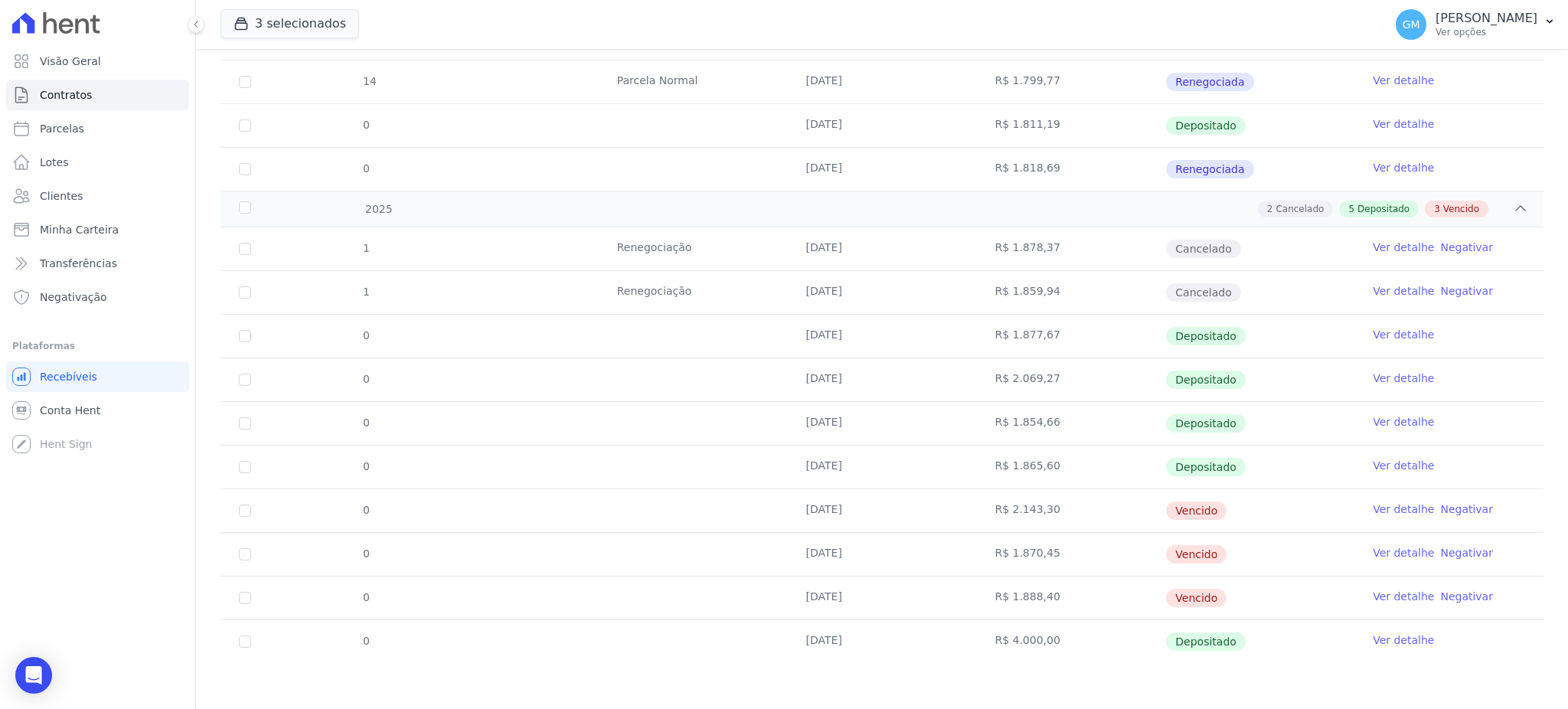
drag, startPoint x: 803, startPoint y: 454, endPoint x: 1071, endPoint y: 450, distance: 268.0
click at [1071, 450] on tr "0 [DATE] R$ 1.865,60 Depositado Ver detalhe" at bounding box center [881, 466] width 1323 height 43
drag, startPoint x: 806, startPoint y: 503, endPoint x: 1039, endPoint y: 514, distance: 233.3
click at [1039, 514] on tr "0 [DATE] R$ 2.143,30 [GEOGRAPHIC_DATA] Ver detalhe Negativar" at bounding box center [881, 510] width 1323 height 43
click at [1087, 518] on td "R$ 2.143,30" at bounding box center [1070, 510] width 189 height 43
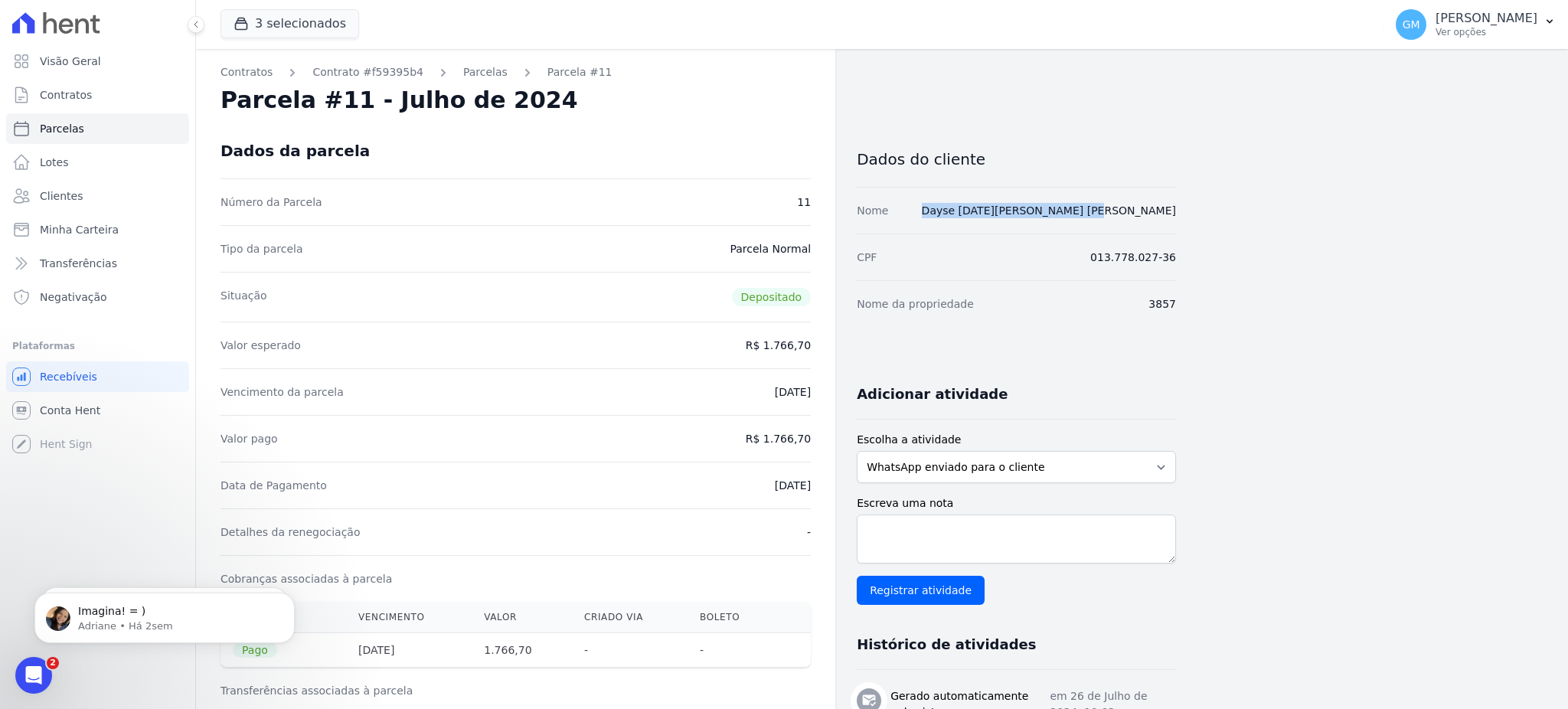
drag, startPoint x: 1210, startPoint y: 218, endPoint x: 987, endPoint y: 215, distance: 223.0
click at [987, 215] on div "Contratos Contrato #f59395b4 Parcelas Parcela #11 Parcela #11 - Julho de 2024 D…" at bounding box center [869, 632] width 1348 height 1167
copy link "Dayse [DATE][PERSON_NAME] [PERSON_NAME]"
click at [59, 190] on span "Clientes" at bounding box center [60, 196] width 43 height 15
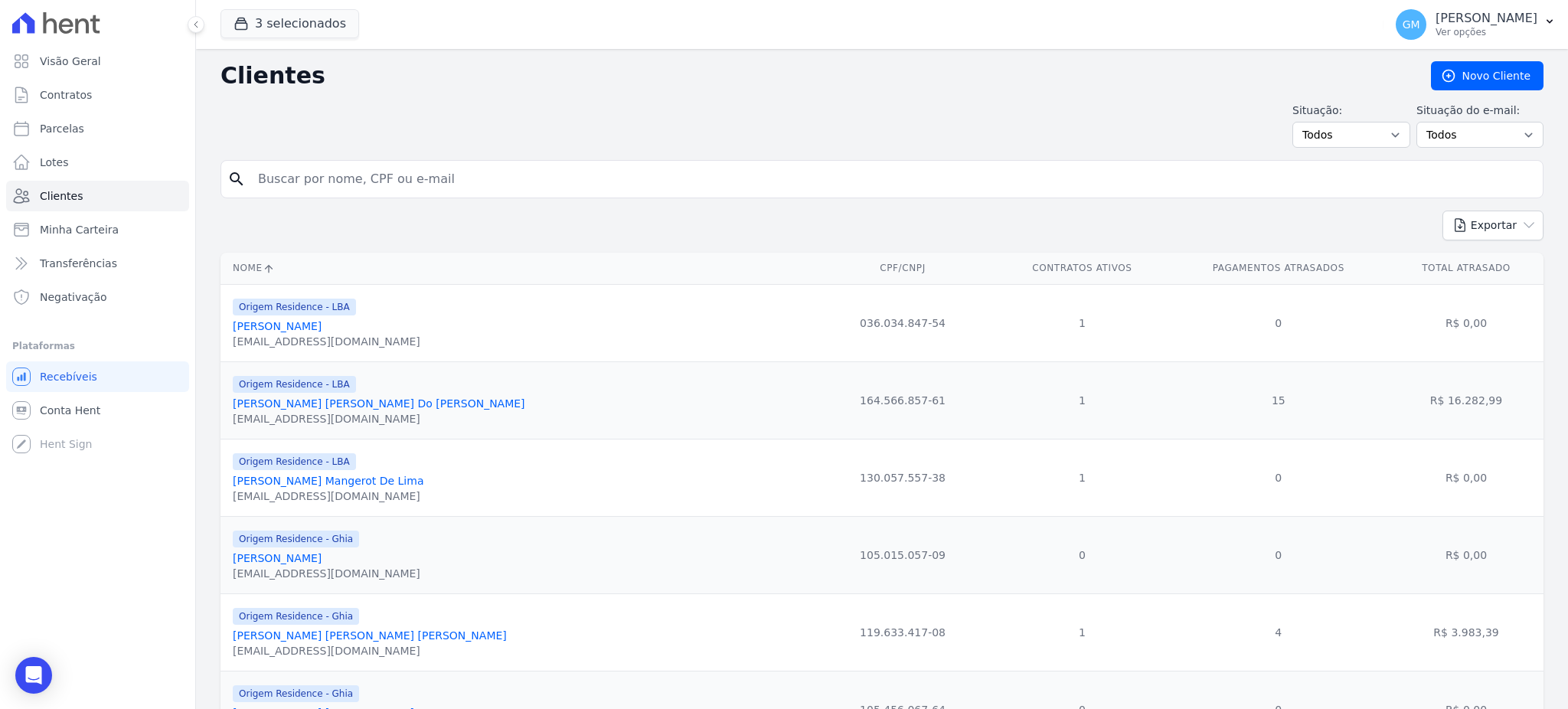
click at [278, 171] on input "search" at bounding box center [892, 179] width 1287 height 31
paste input "Dayse [DATE][PERSON_NAME] [PERSON_NAME]"
type input "Dayse [DATE][PERSON_NAME] [PERSON_NAME]"
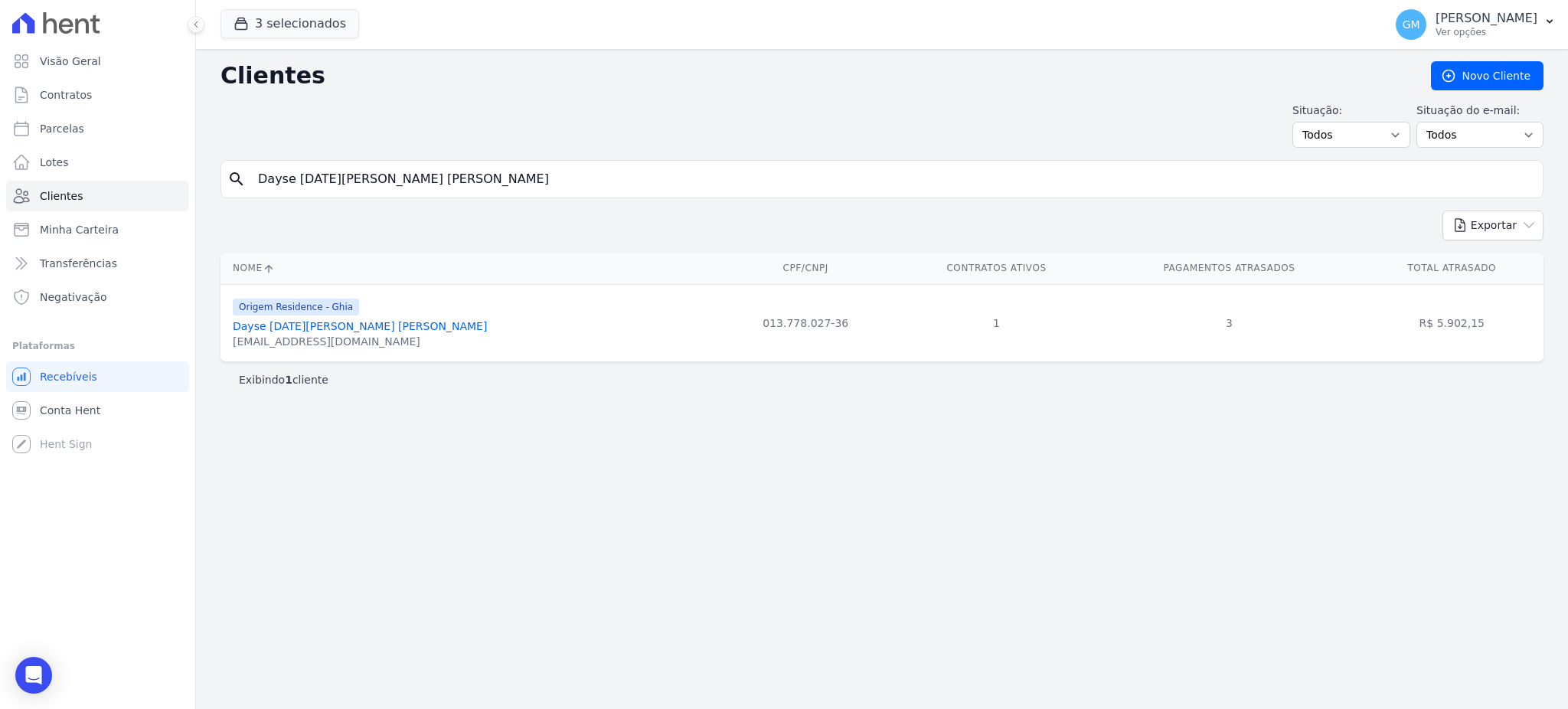
click at [365, 324] on link "Dayse [DATE][PERSON_NAME] [PERSON_NAME]" at bounding box center [360, 326] width 254 height 12
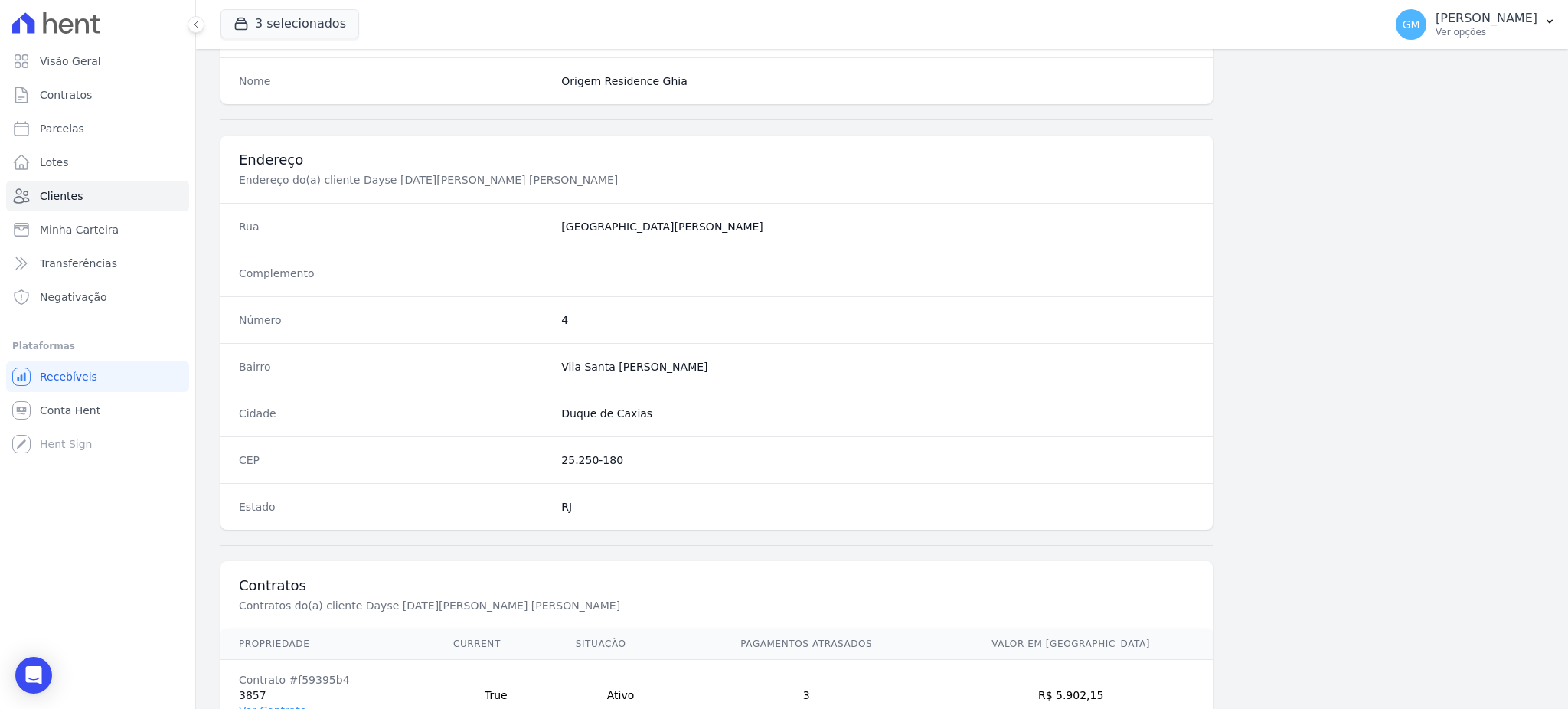
scroll to position [724, 0]
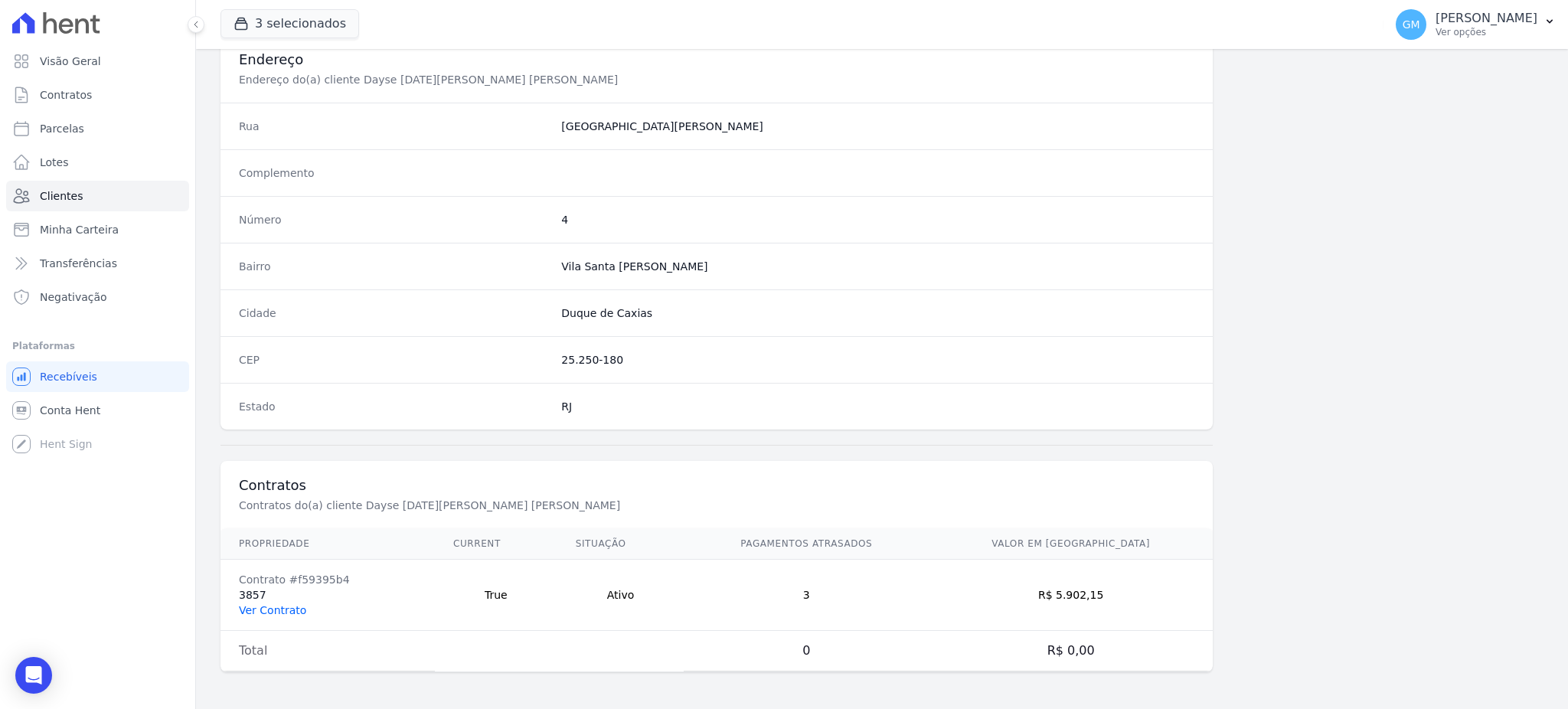
click at [291, 613] on link "Ver Contrato" at bounding box center [272, 610] width 67 height 12
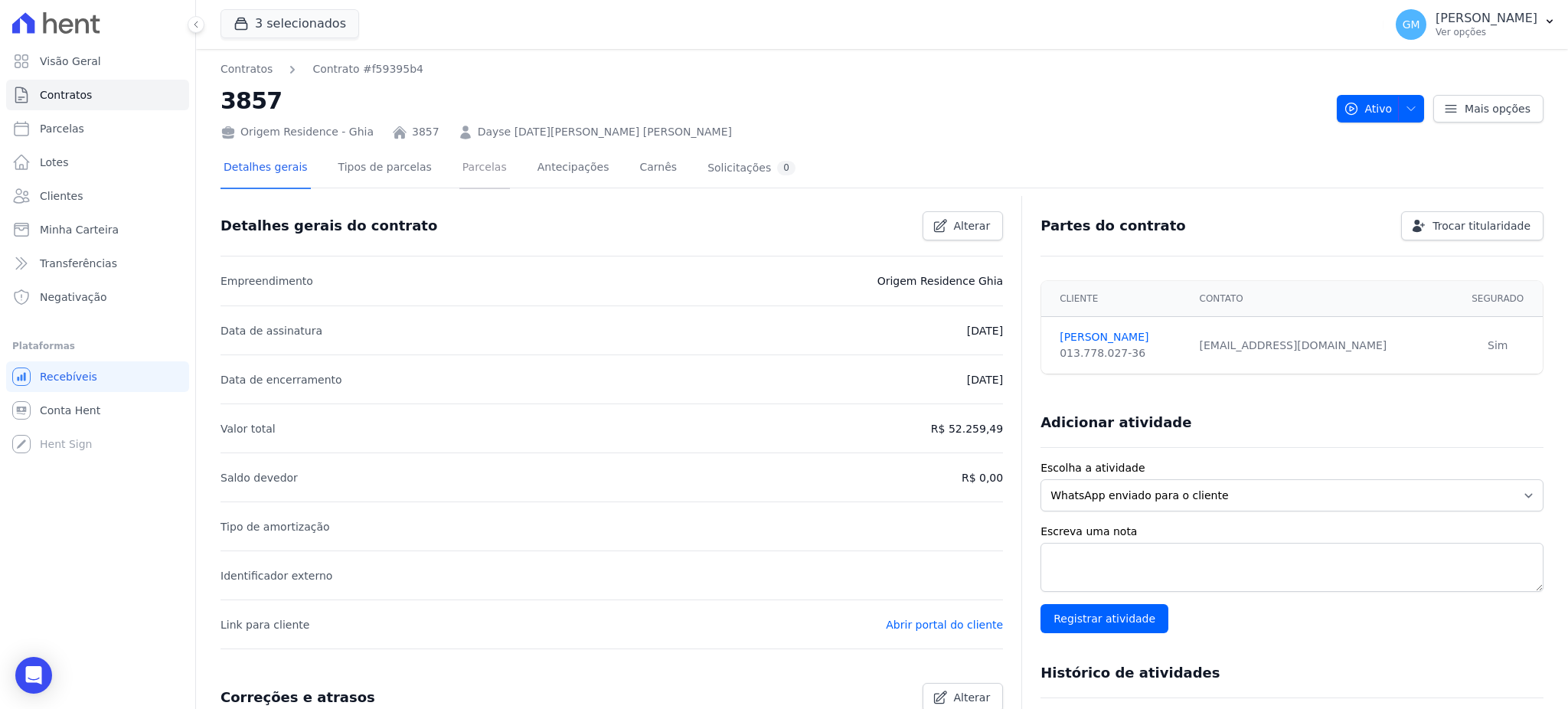
click at [479, 171] on link "Parcelas" at bounding box center [484, 169] width 50 height 40
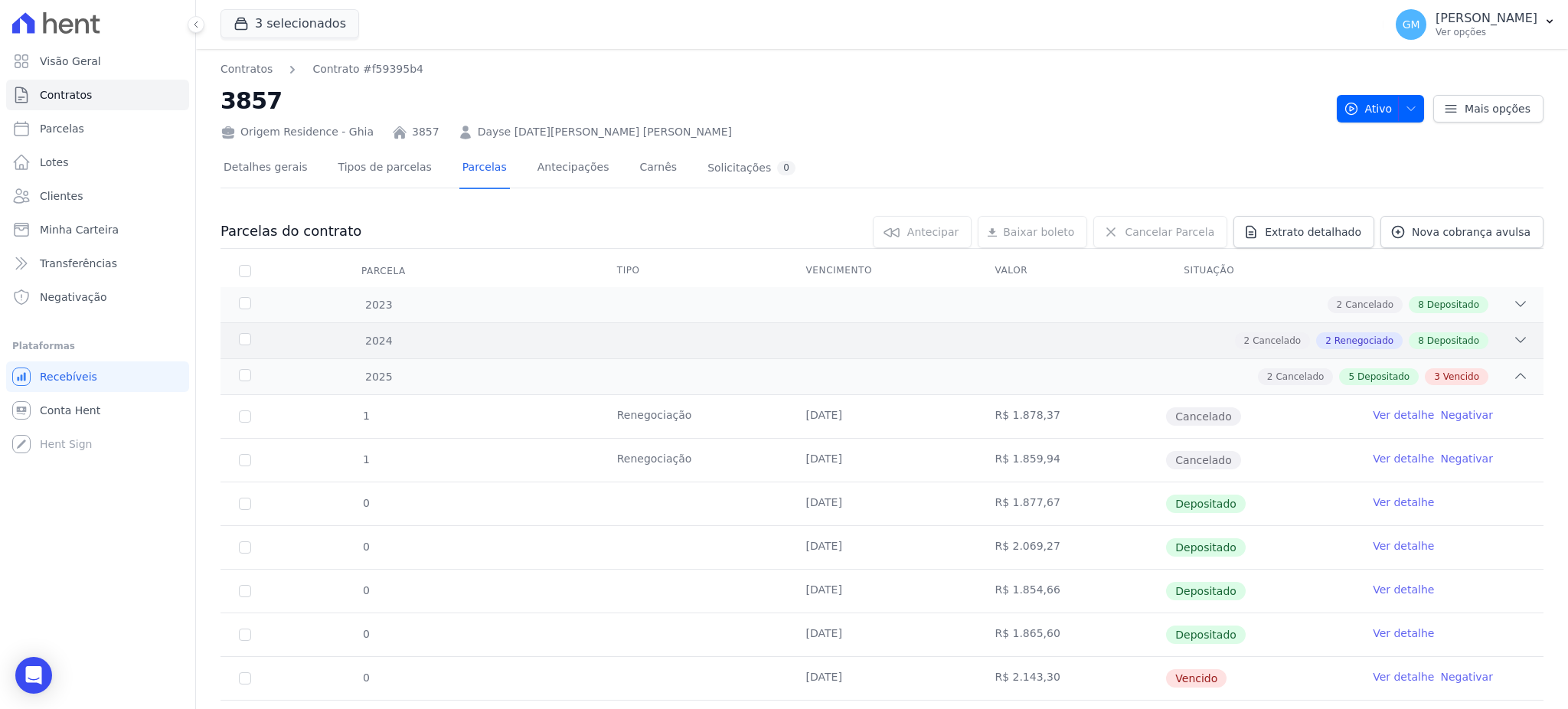
click at [1448, 336] on span "Depositado" at bounding box center [1453, 341] width 52 height 14
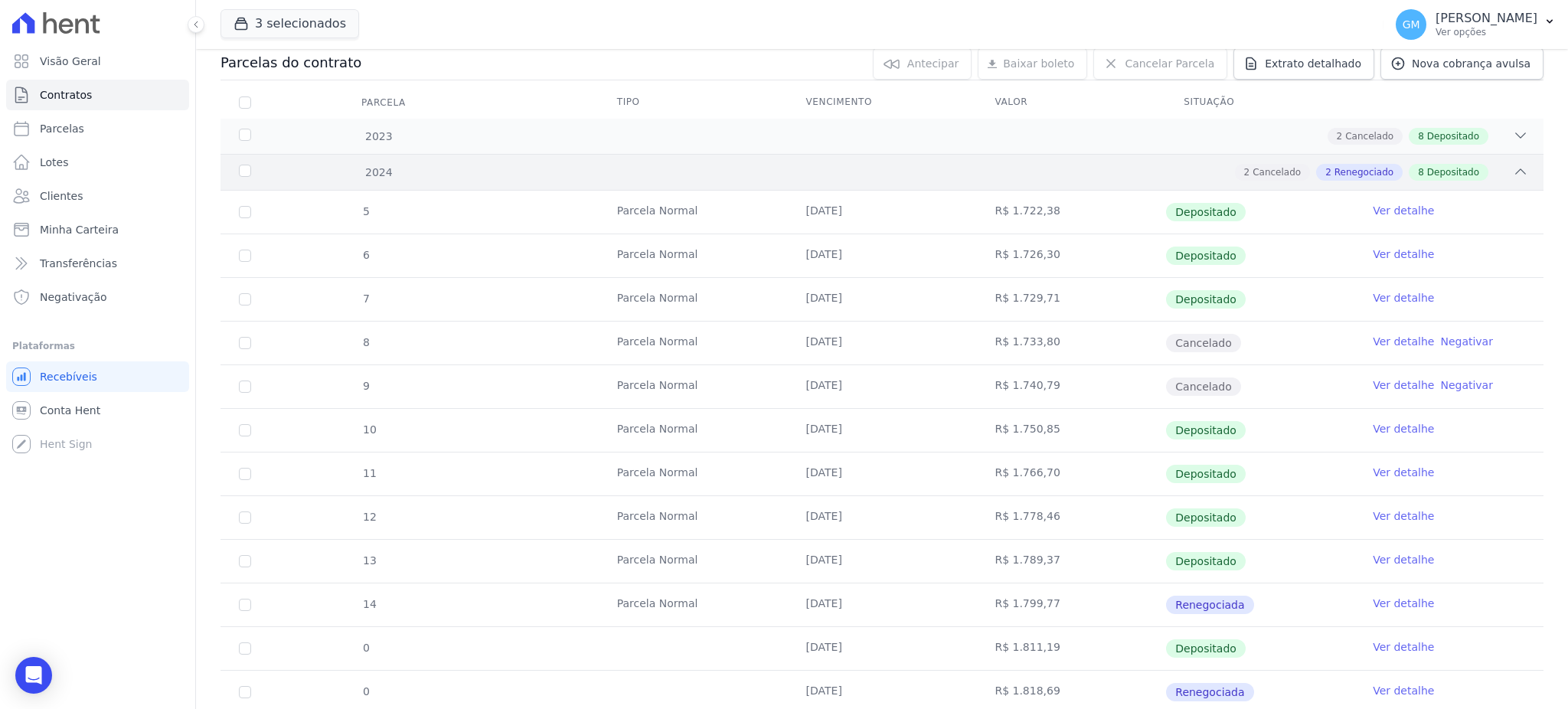
scroll to position [408, 0]
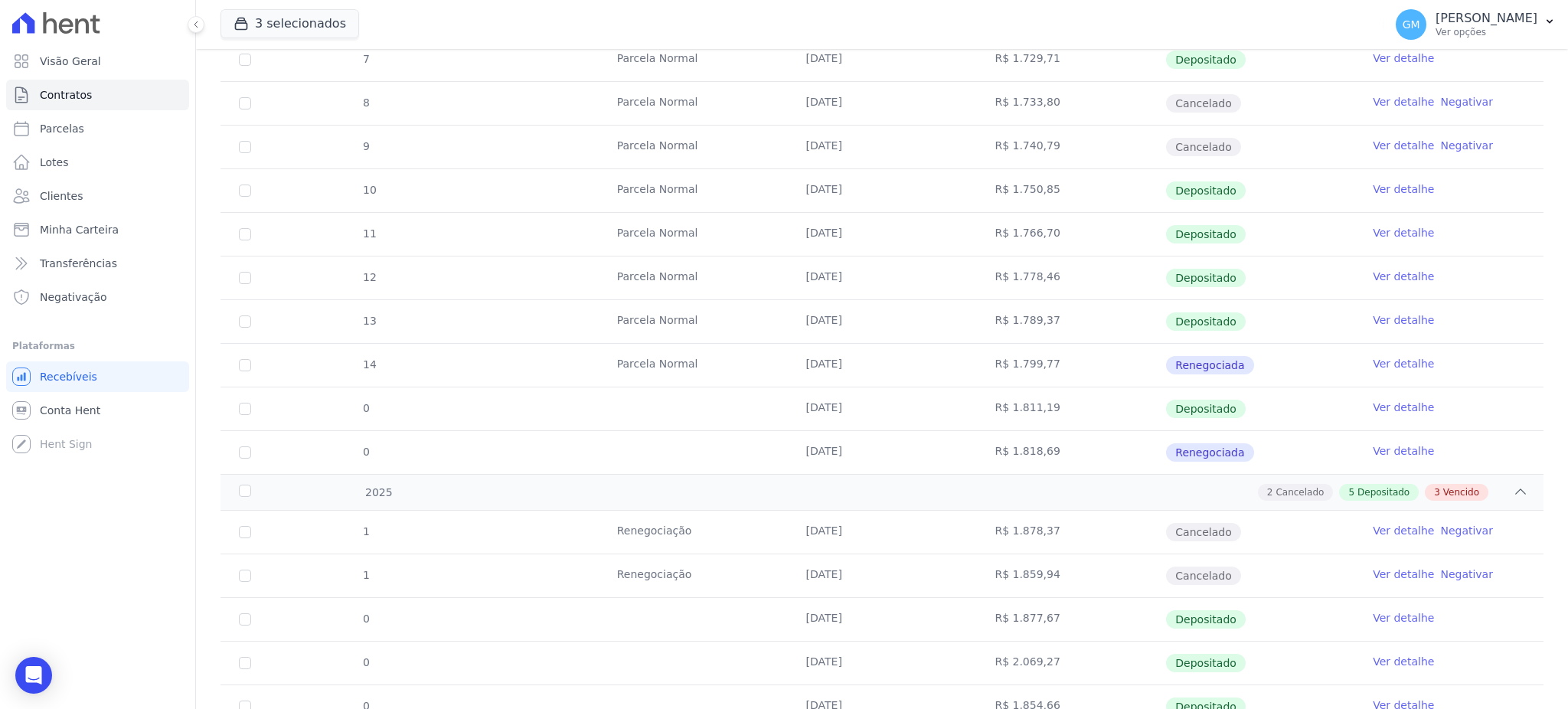
drag, startPoint x: 1042, startPoint y: 277, endPoint x: 977, endPoint y: 274, distance: 65.1
click at [977, 274] on td "R$ 1.778,46" at bounding box center [1070, 278] width 189 height 43
drag, startPoint x: 798, startPoint y: 322, endPoint x: 1091, endPoint y: 312, distance: 293.2
click at [1091, 312] on tr "13 Parcela Normal 28/09/2024 R$ 1.789,37 Depositado Ver detalhe" at bounding box center [881, 321] width 1323 height 43
drag, startPoint x: 797, startPoint y: 452, endPoint x: 1050, endPoint y: 456, distance: 253.0
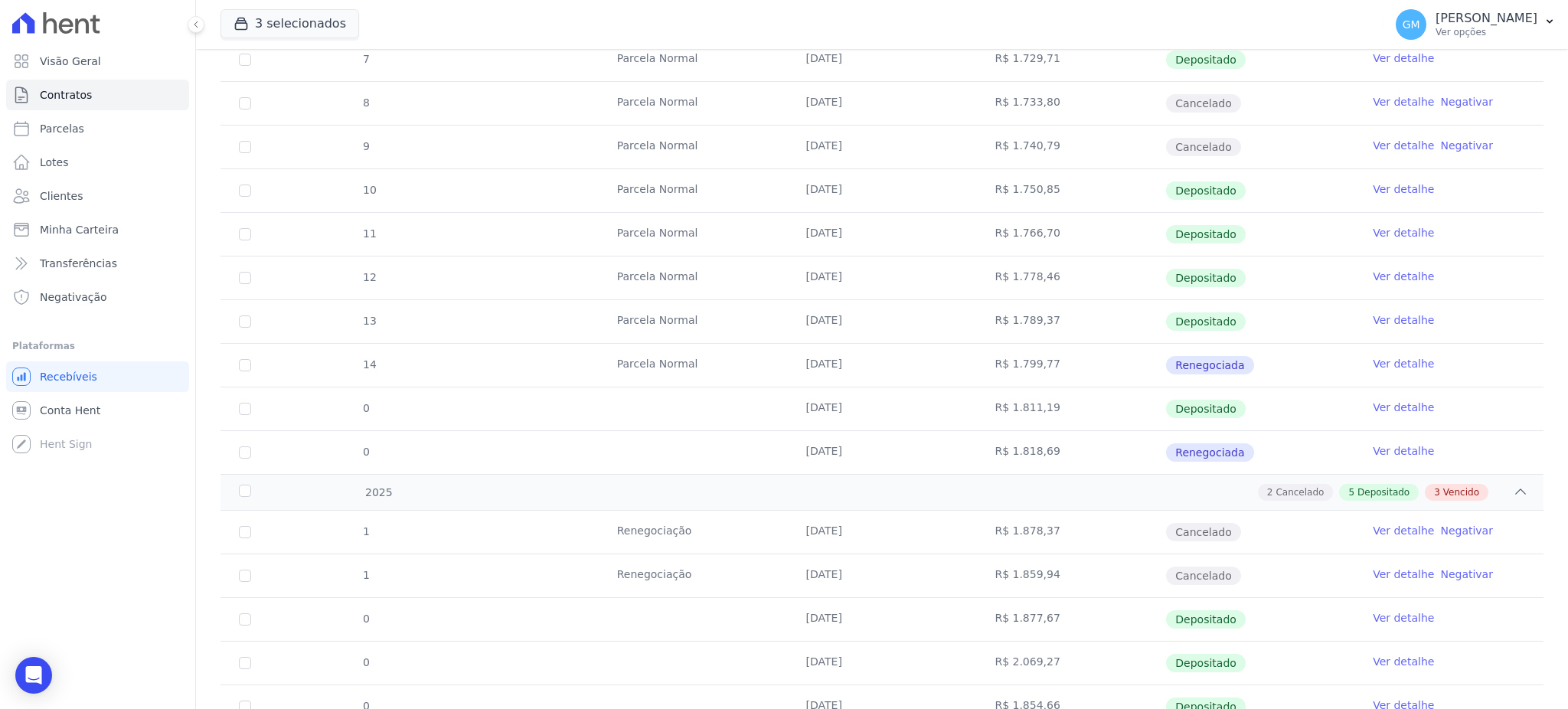
click at [1050, 456] on tr "0 [DATE] R$ 1.818,69 Renegociada Ver detalhe" at bounding box center [881, 452] width 1323 height 43
drag, startPoint x: 650, startPoint y: 574, endPoint x: 1115, endPoint y: 571, distance: 465.0
click at [1115, 571] on tr "1 Renegociação 07/01/2025 R$ 1.859,94 Cancelado Ver detalhe Negativar" at bounding box center [881, 575] width 1323 height 43
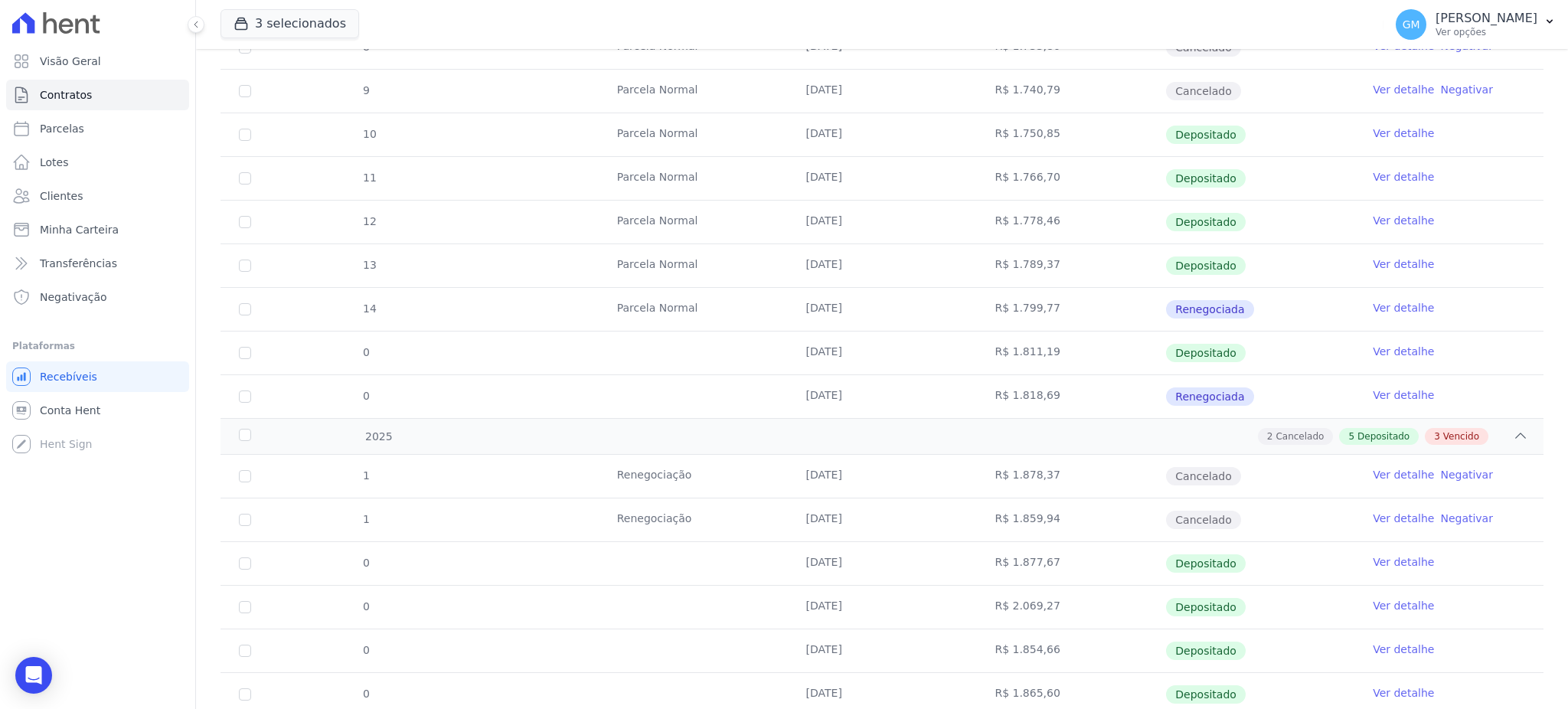
scroll to position [510, 0]
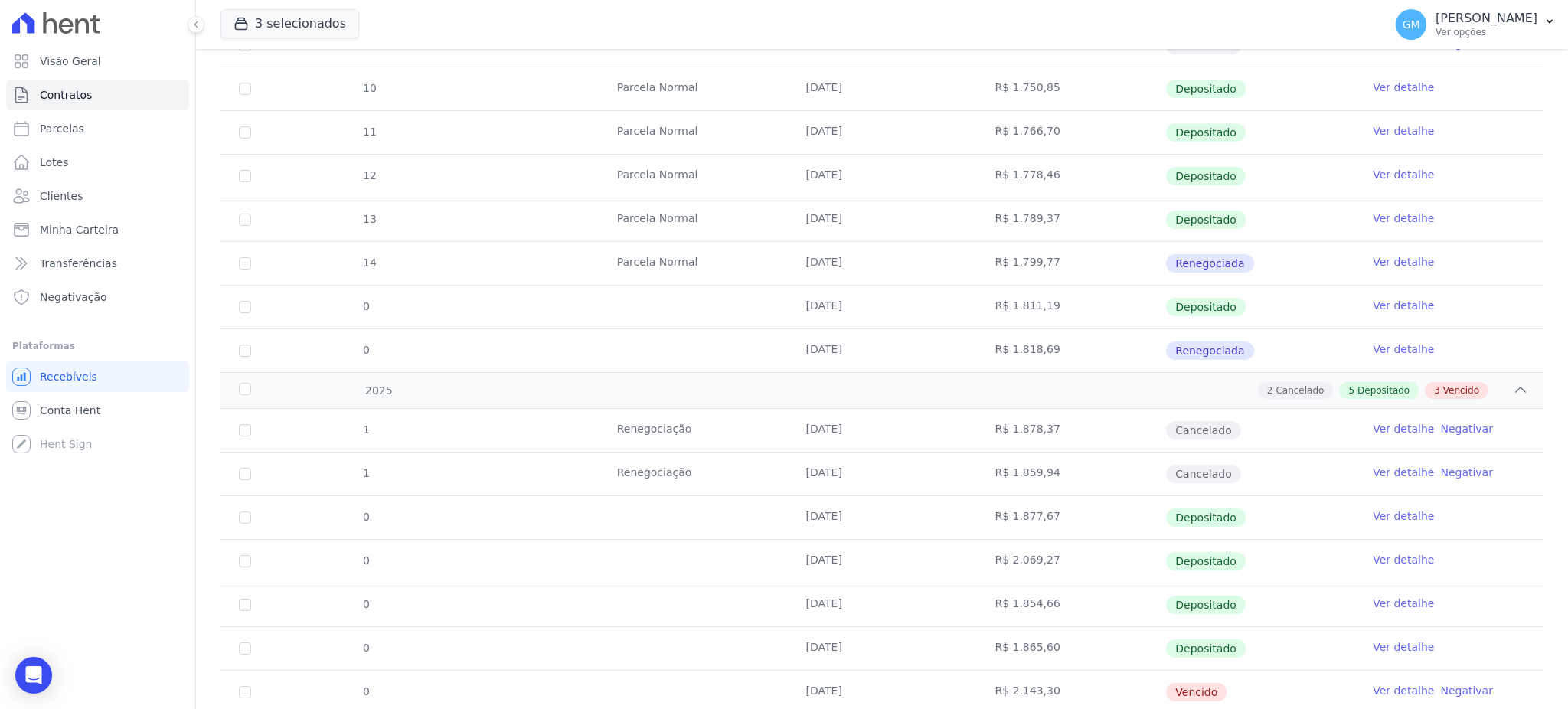
click at [983, 373] on div "5 Parcela Normal 28/01/2024 R$ 1.722,38 Depositado Ver detalhe 6 Parcela Normal…" at bounding box center [881, 111] width 1372 height 535
